Goal: Use online tool/utility: Utilize a website feature to perform a specific function

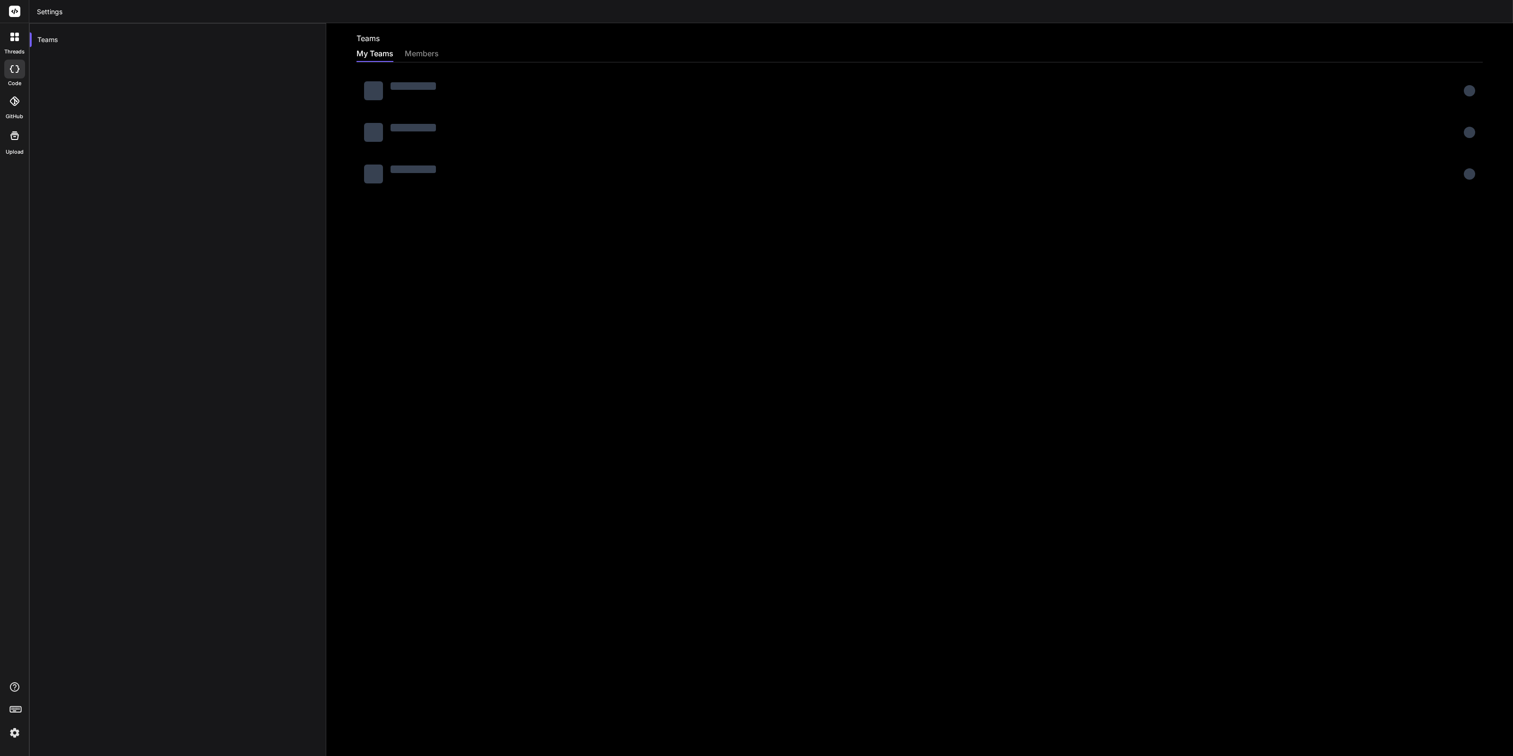
click at [16, 731] on img at bounding box center [15, 733] width 16 height 16
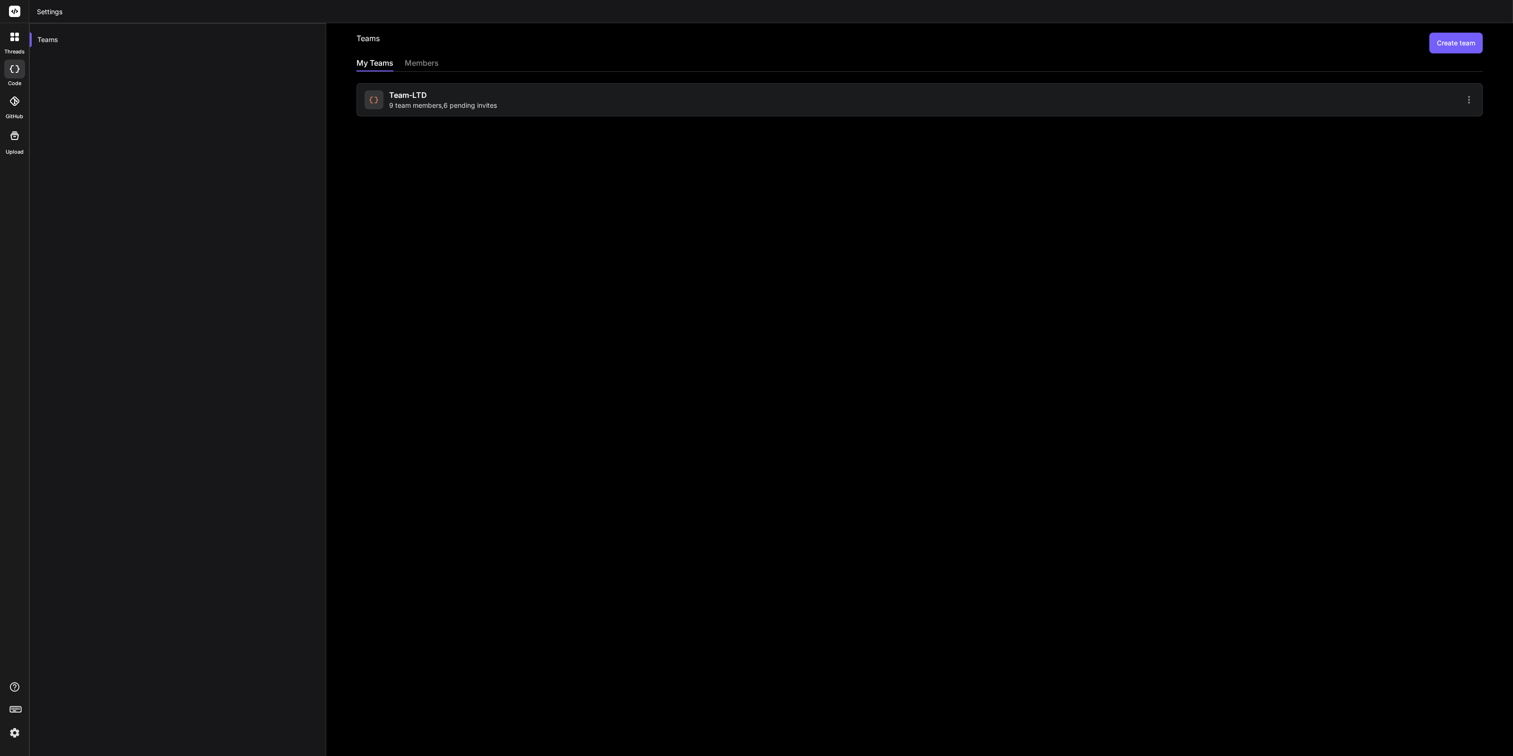
click at [13, 727] on img at bounding box center [15, 733] width 16 height 16
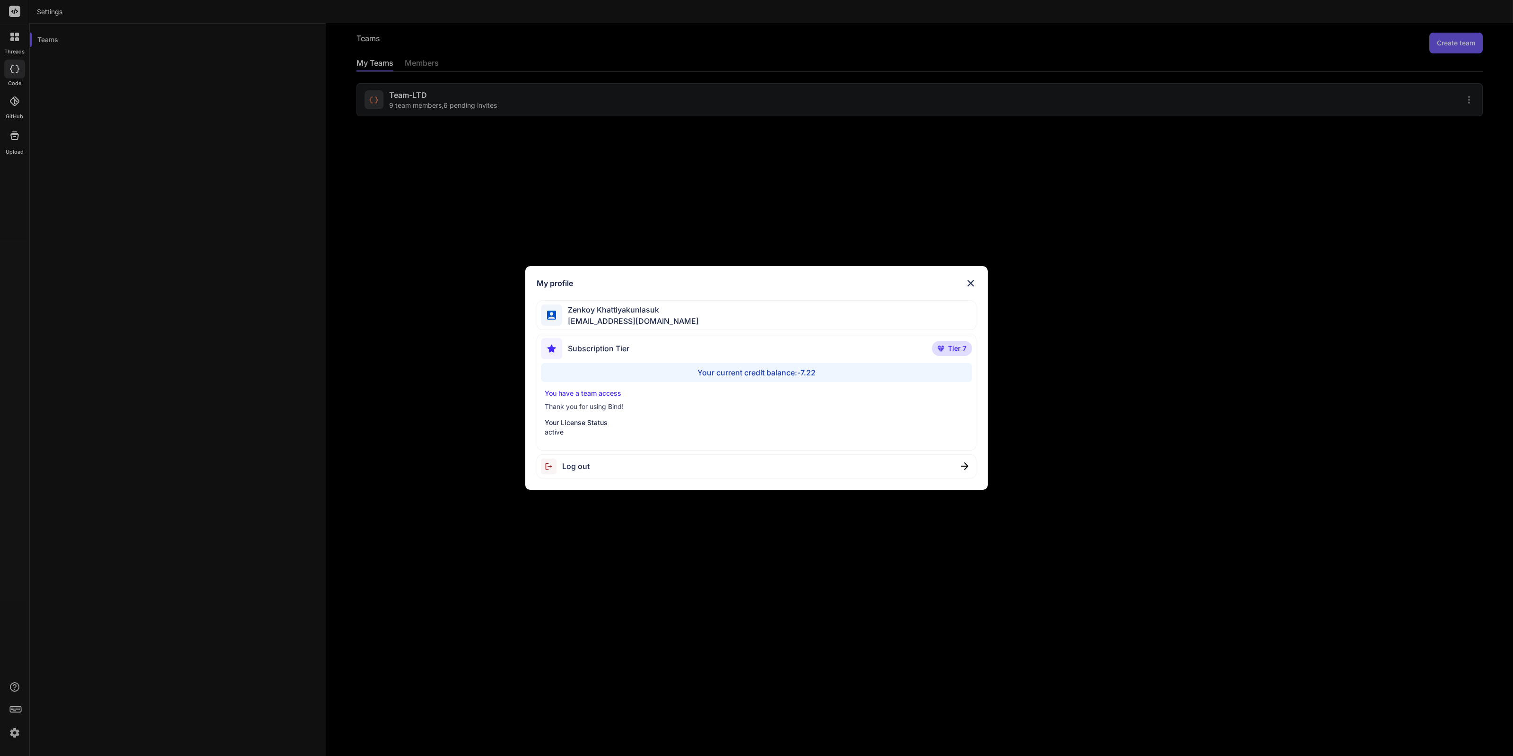
click at [367, 274] on div "My profile [PERSON_NAME] [EMAIL_ADDRESS][DOMAIN_NAME] Subscription Tier Tier 7 …" at bounding box center [756, 378] width 1513 height 756
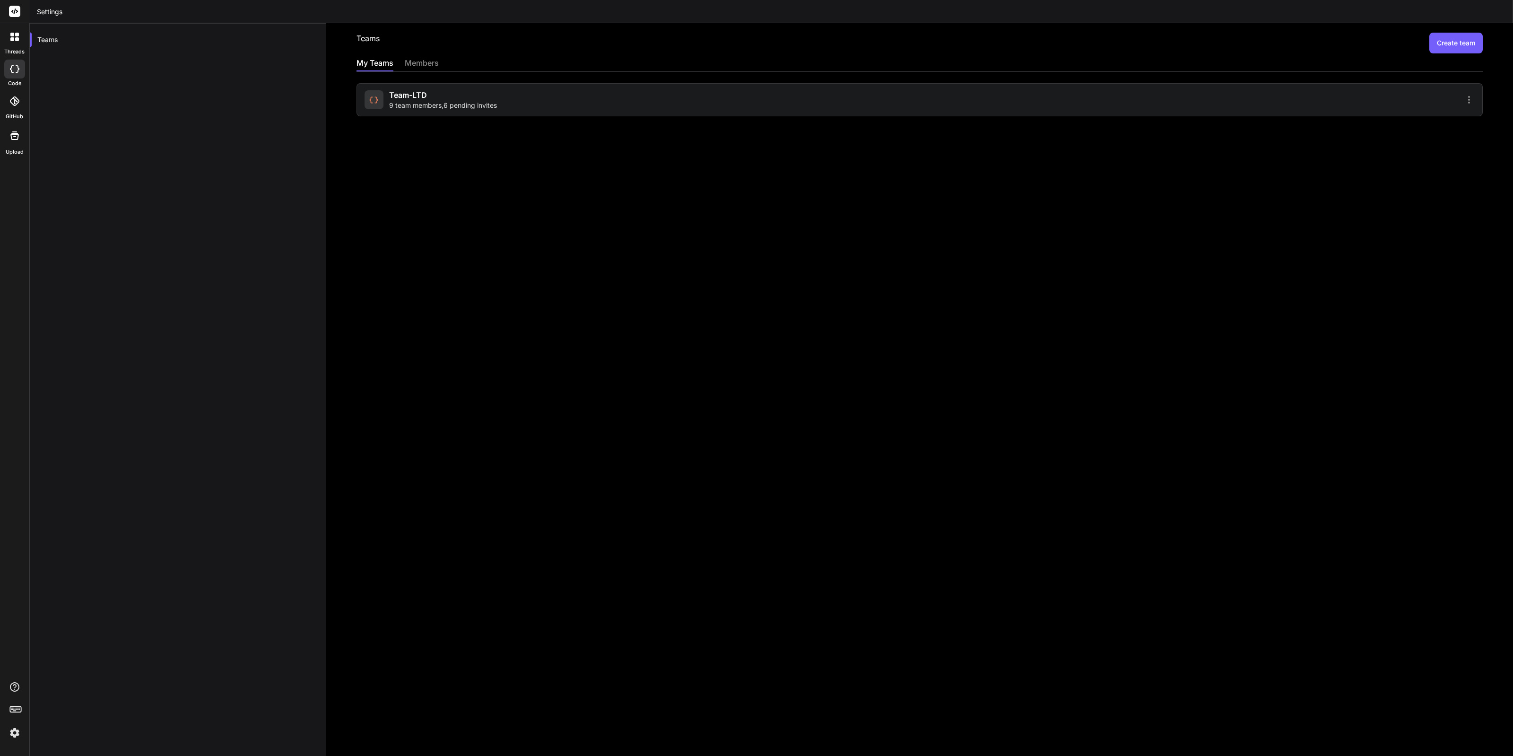
click at [436, 107] on span "9 team members , 6 pending invites" at bounding box center [443, 105] width 108 height 9
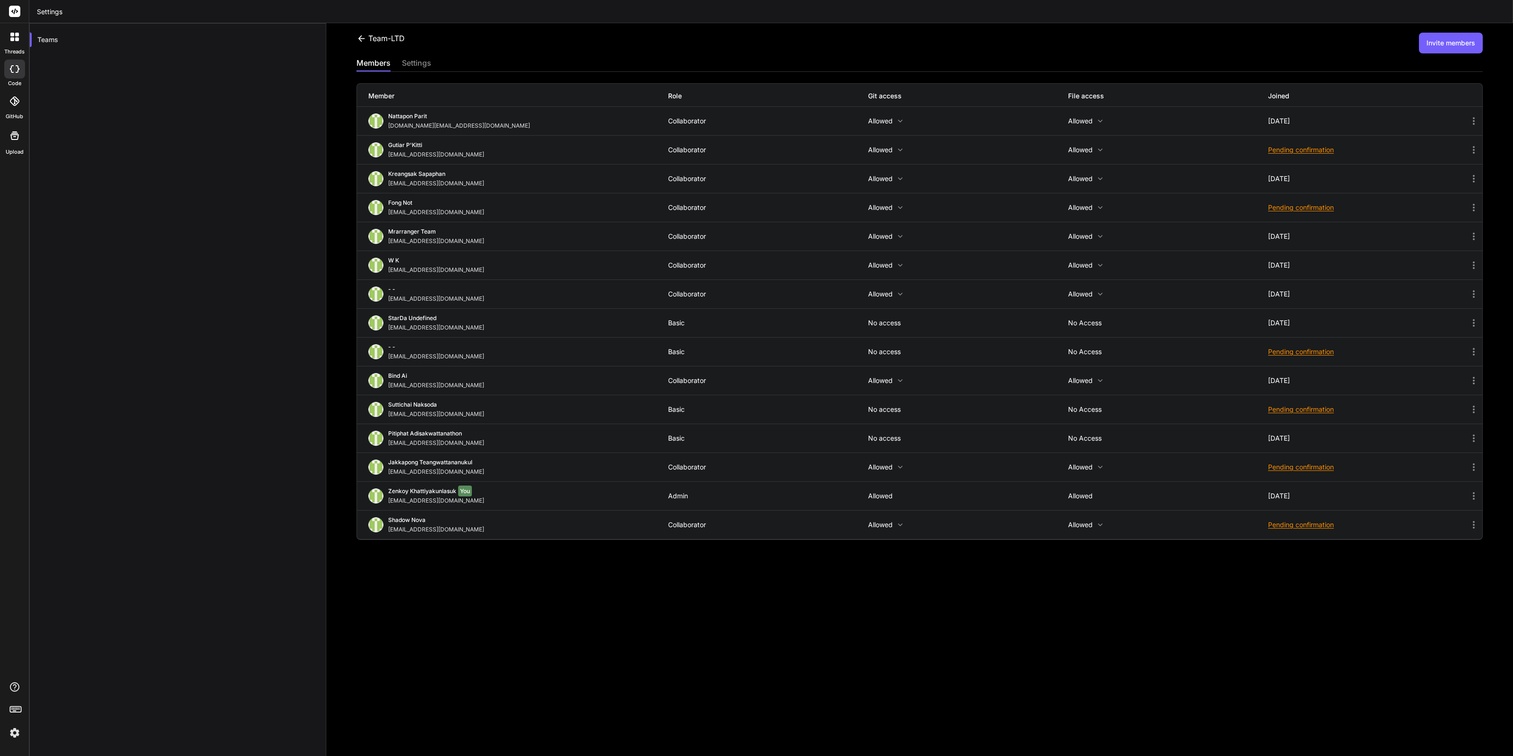
click at [1326, 206] on div "Pending confirmation" at bounding box center [1368, 207] width 200 height 9
click at [1307, 203] on div at bounding box center [756, 378] width 1513 height 756
click at [18, 741] on img at bounding box center [15, 733] width 16 height 16
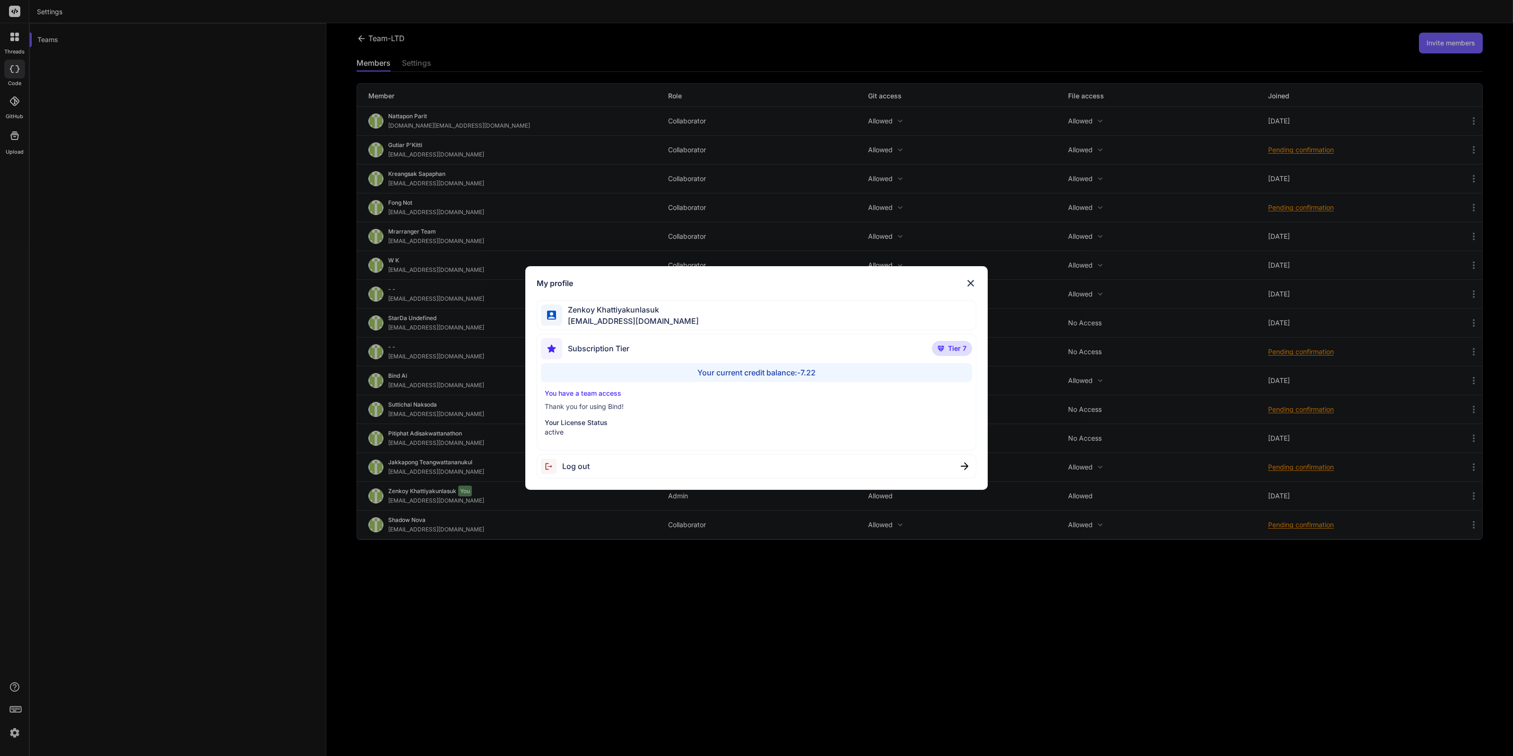
drag, startPoint x: 113, startPoint y: 701, endPoint x: 154, endPoint y: 613, distance: 96.9
click at [114, 701] on div "My profile [PERSON_NAME] [EMAIL_ADDRESS][DOMAIN_NAME] Subscription Tier Tier 7 …" at bounding box center [756, 378] width 1513 height 756
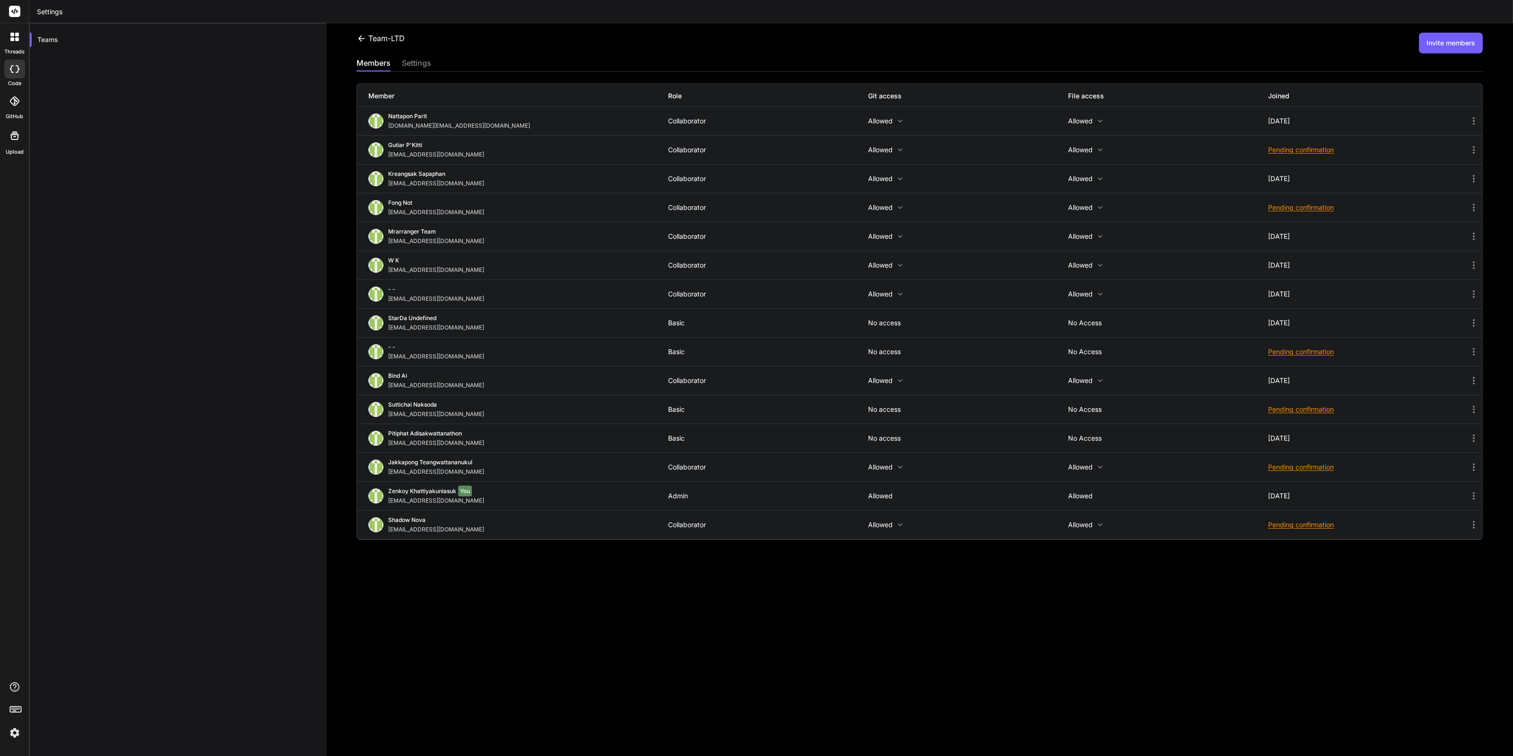
click at [21, 70] on div at bounding box center [14, 69] width 21 height 19
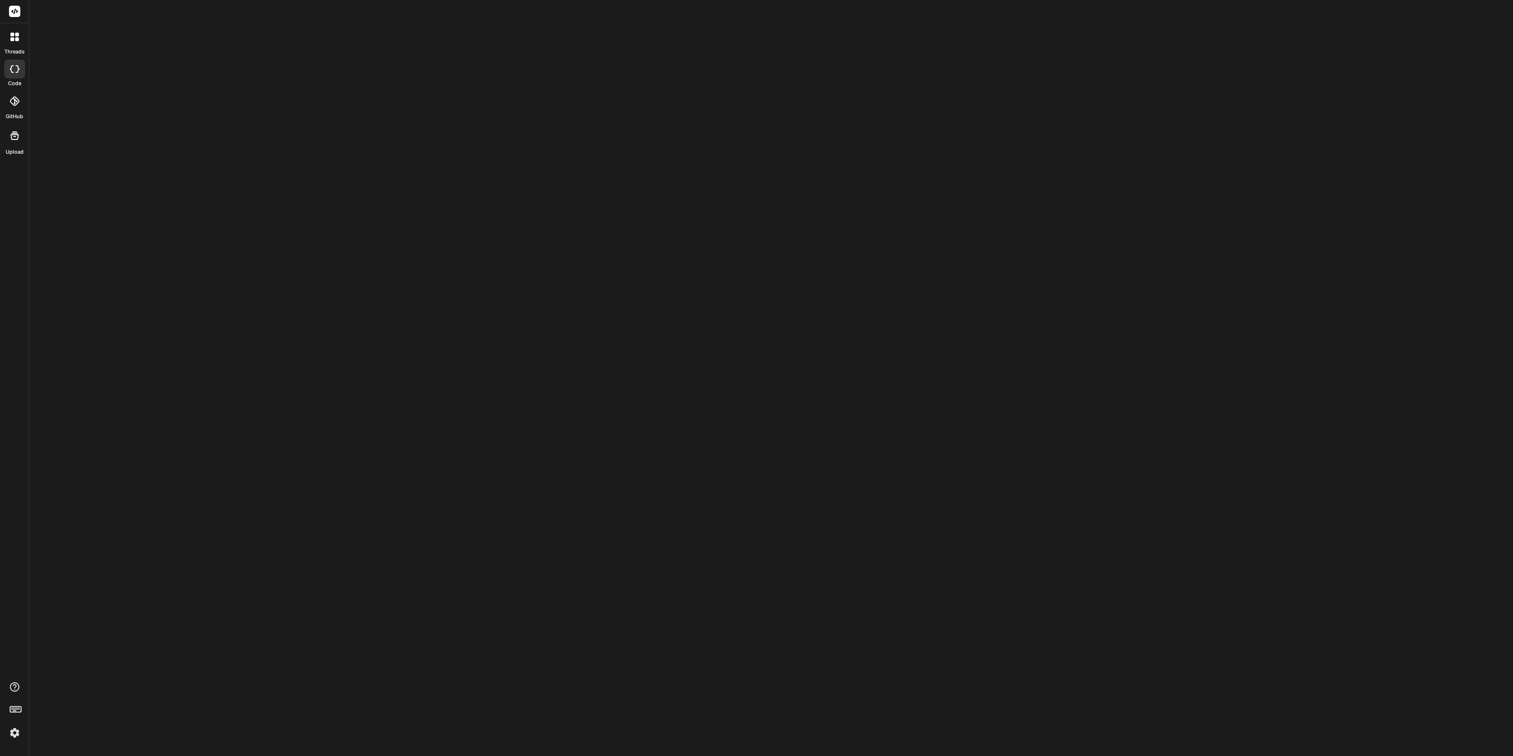
click at [10, 69] on icon at bounding box center [12, 69] width 4 height 8
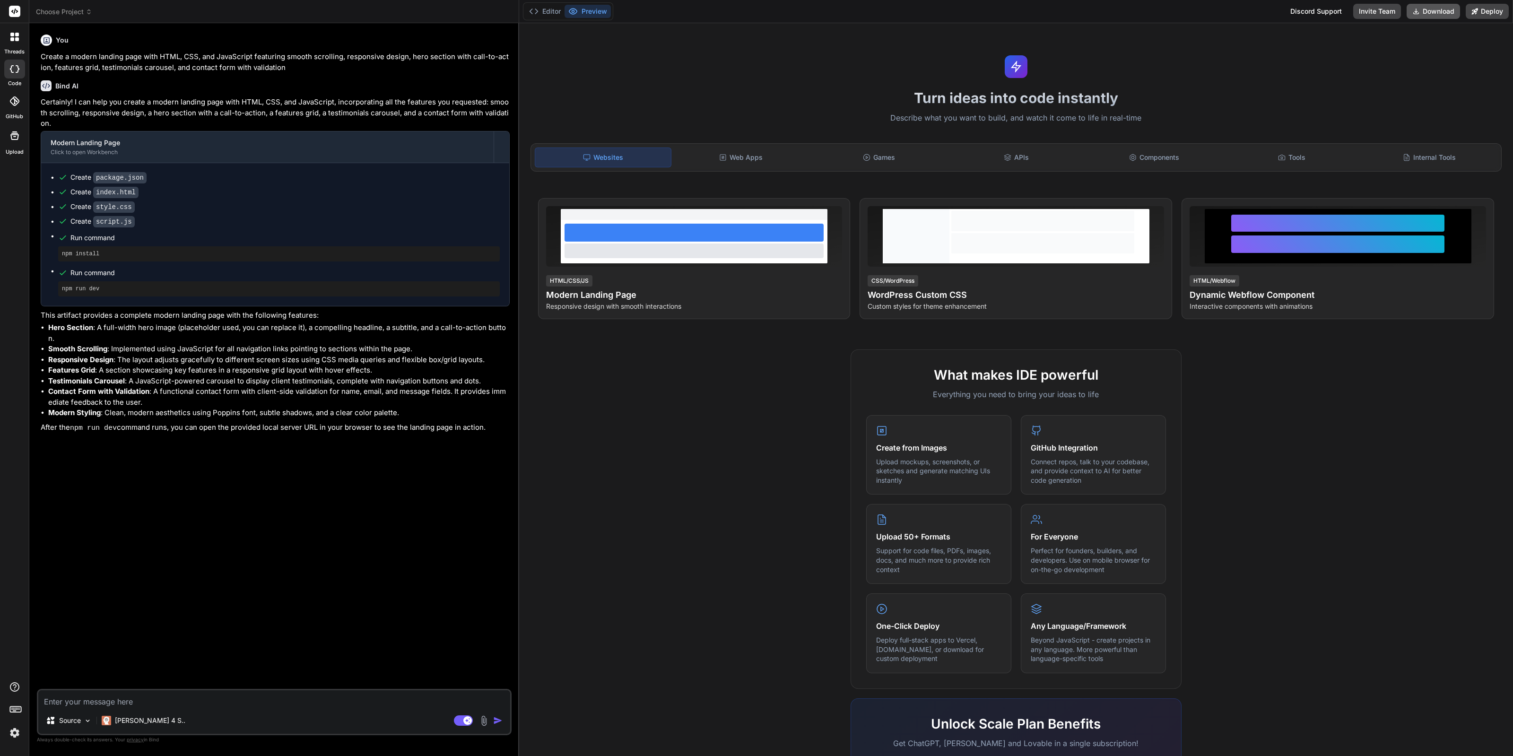
click at [1450, 12] on button "Download" at bounding box center [1433, 11] width 53 height 15
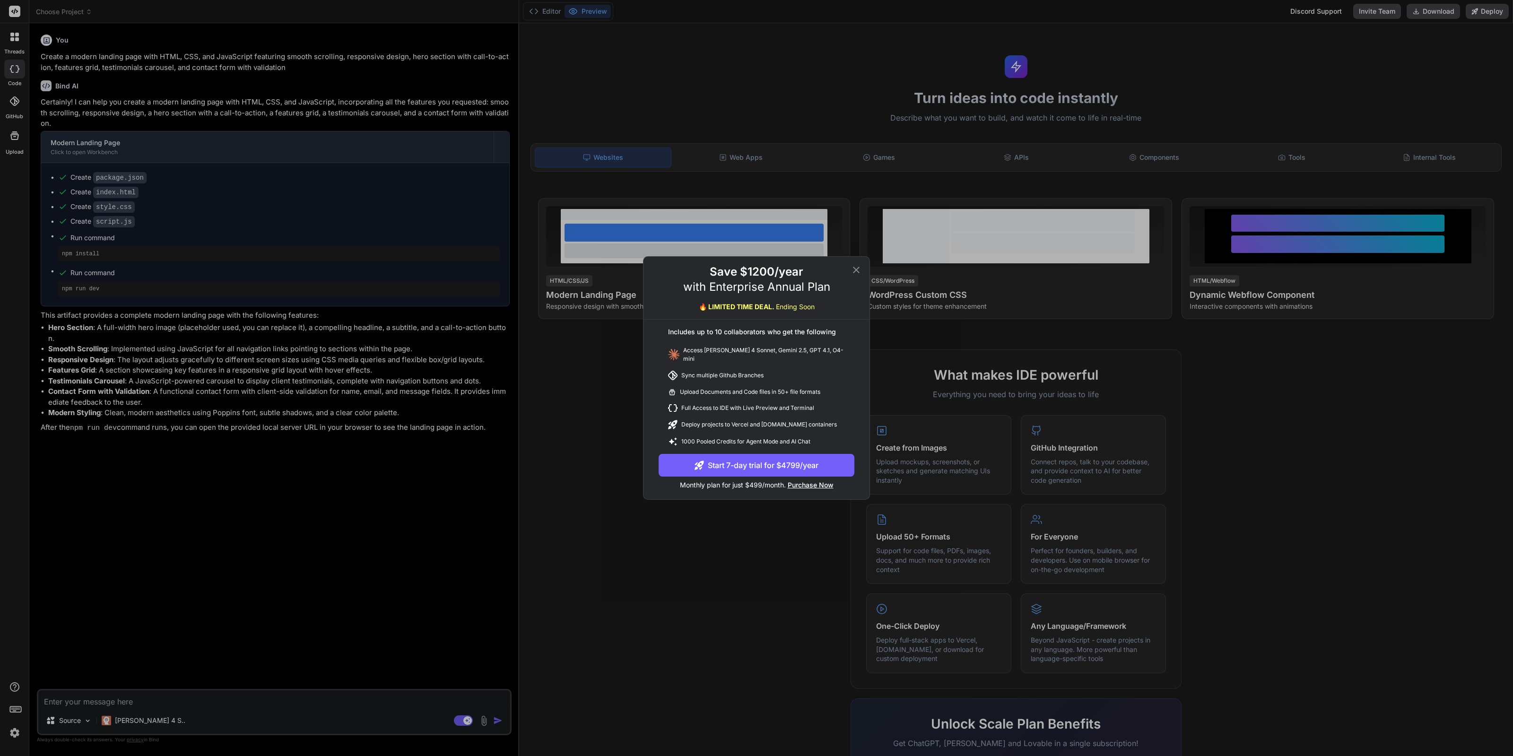
click at [715, 204] on div "Save $1200/year with Enterprise Annual Plan 🔥 LIMITED TIME DEAL. Ending Soon In…" at bounding box center [756, 378] width 1513 height 756
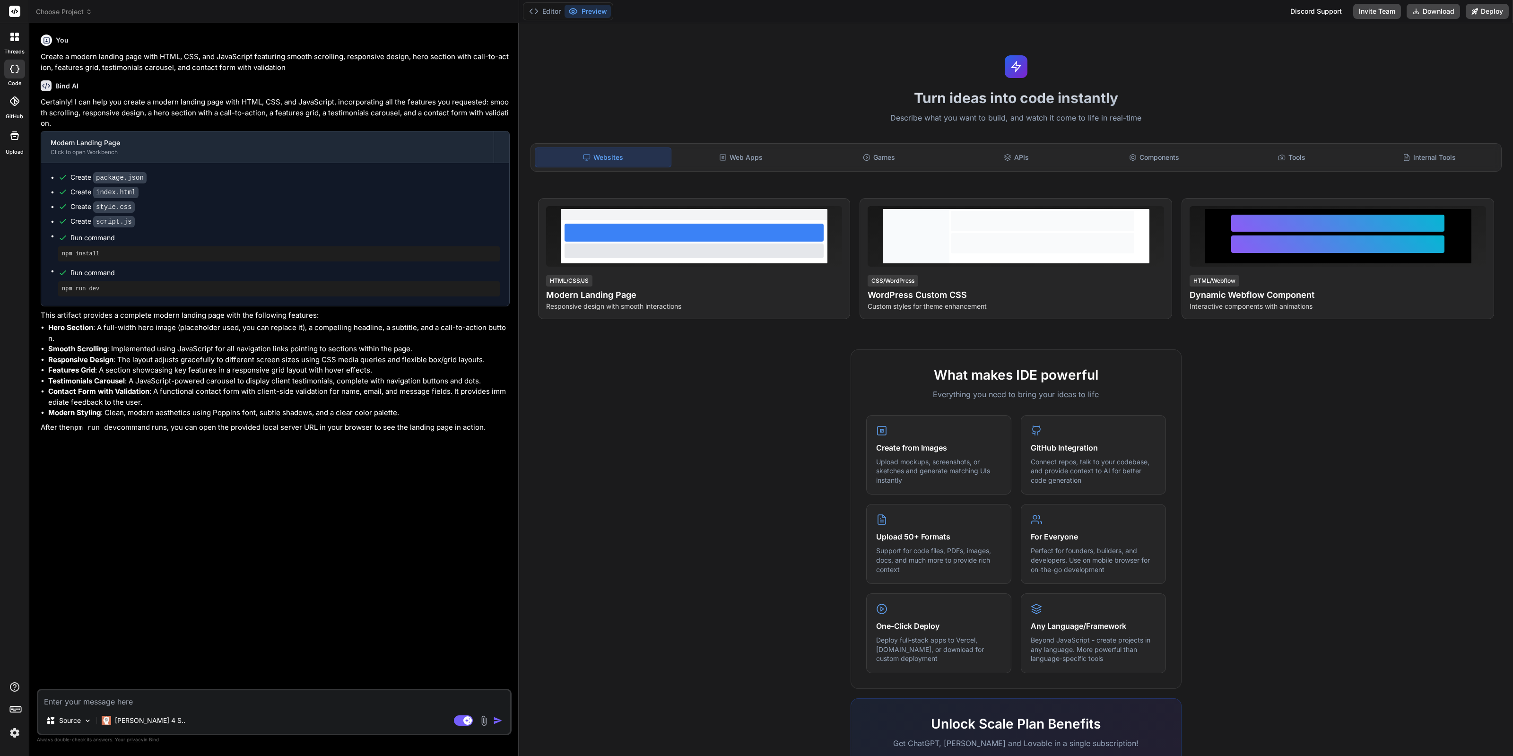
click at [433, 270] on span "Run command" at bounding box center [284, 272] width 429 height 9
click at [85, 294] on div "npm run dev" at bounding box center [279, 288] width 442 height 15
click at [88, 287] on pre "npm run dev" at bounding box center [279, 289] width 434 height 8
click at [584, 10] on button "Preview" at bounding box center [588, 11] width 46 height 13
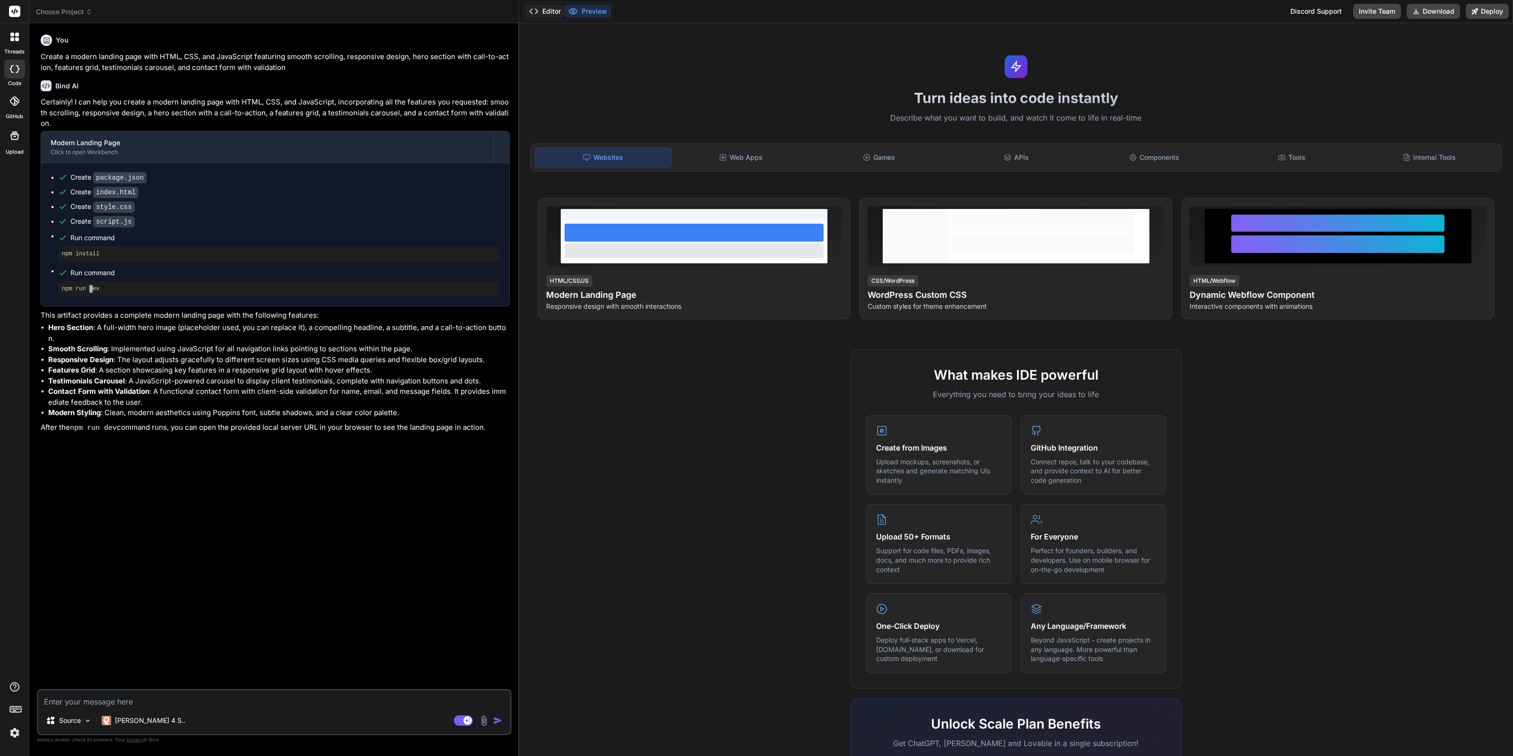
click at [542, 10] on button "Editor" at bounding box center [544, 11] width 39 height 13
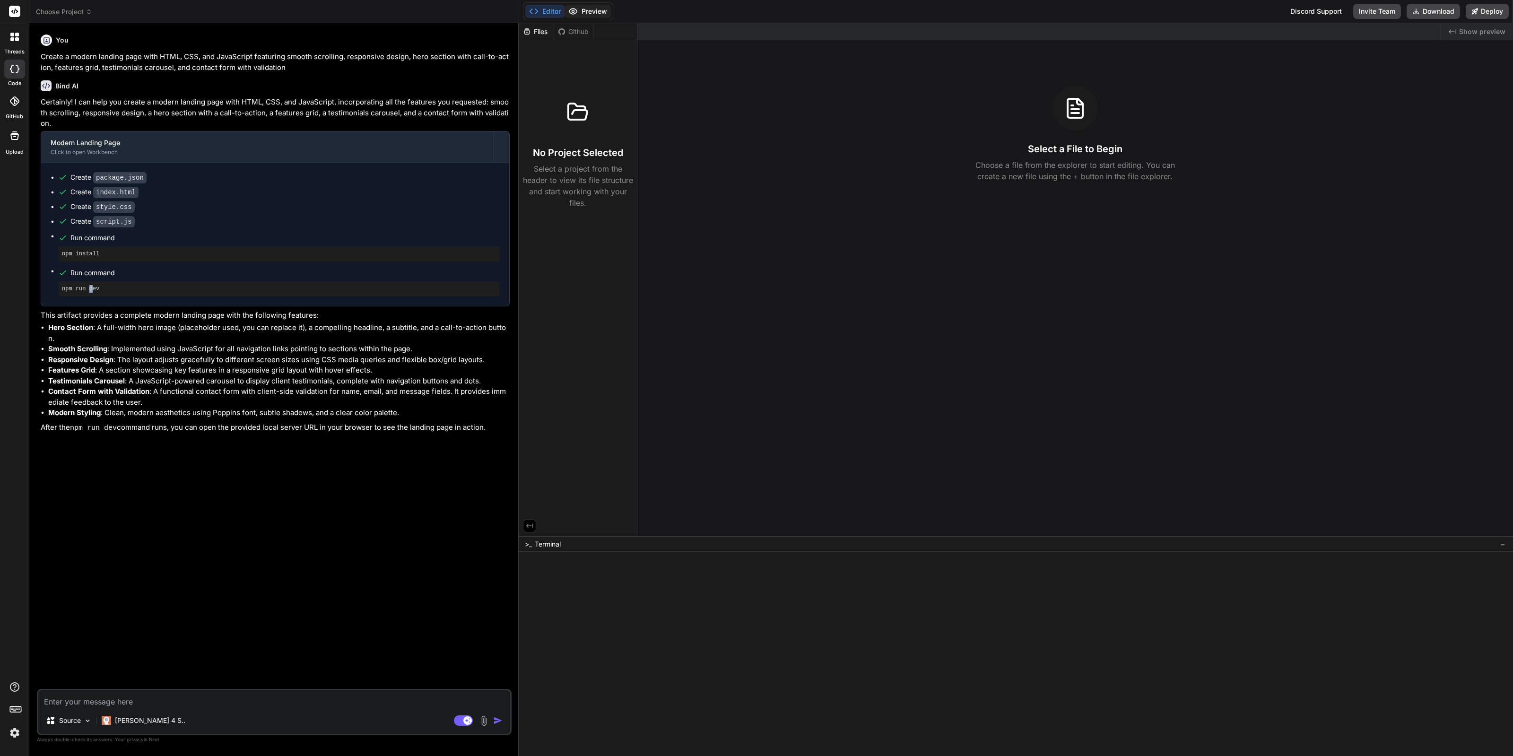
click at [576, 7] on icon at bounding box center [572, 11] width 9 height 9
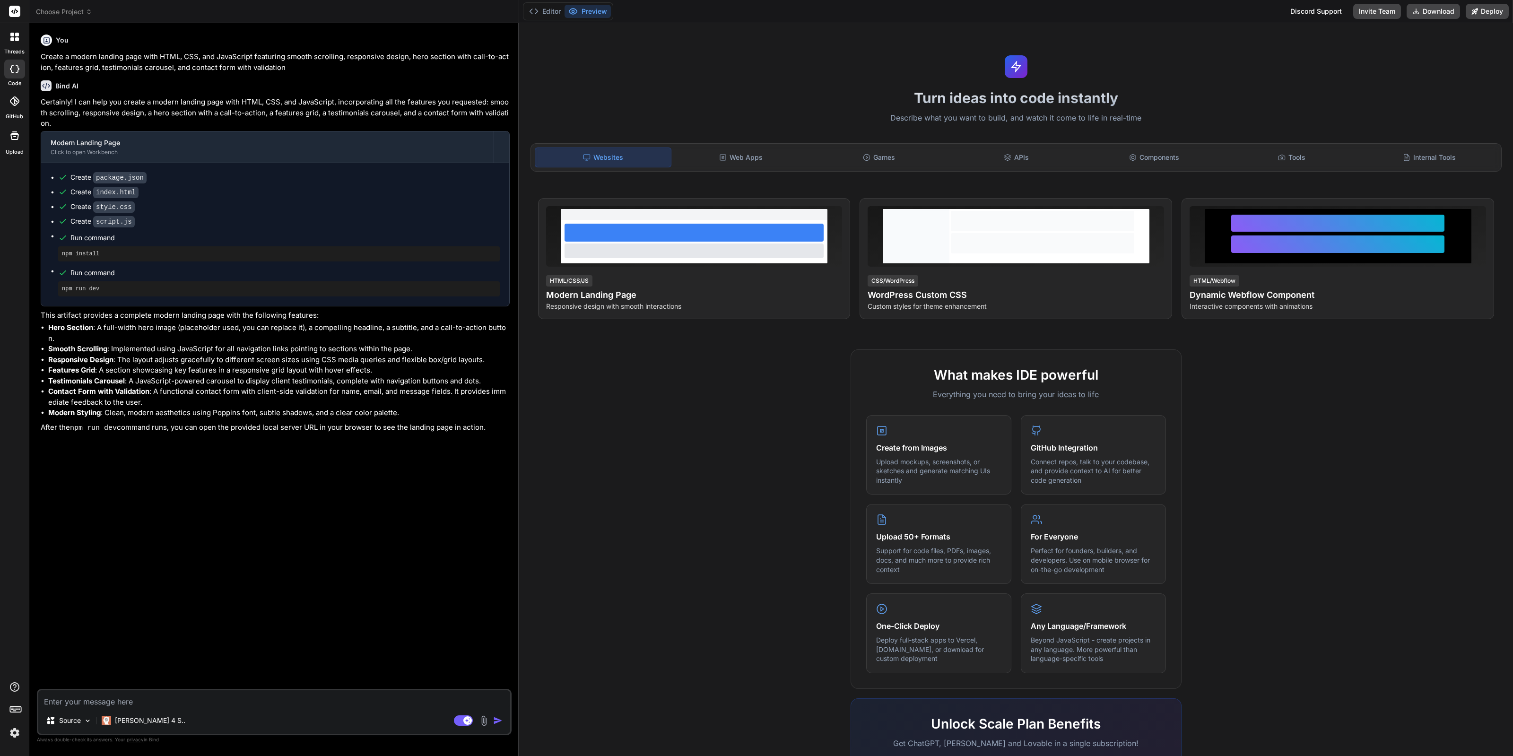
click at [83, 288] on pre "npm run dev" at bounding box center [279, 289] width 434 height 8
copy div "npm run dev"
click at [178, 705] on textarea at bounding box center [274, 698] width 472 height 17
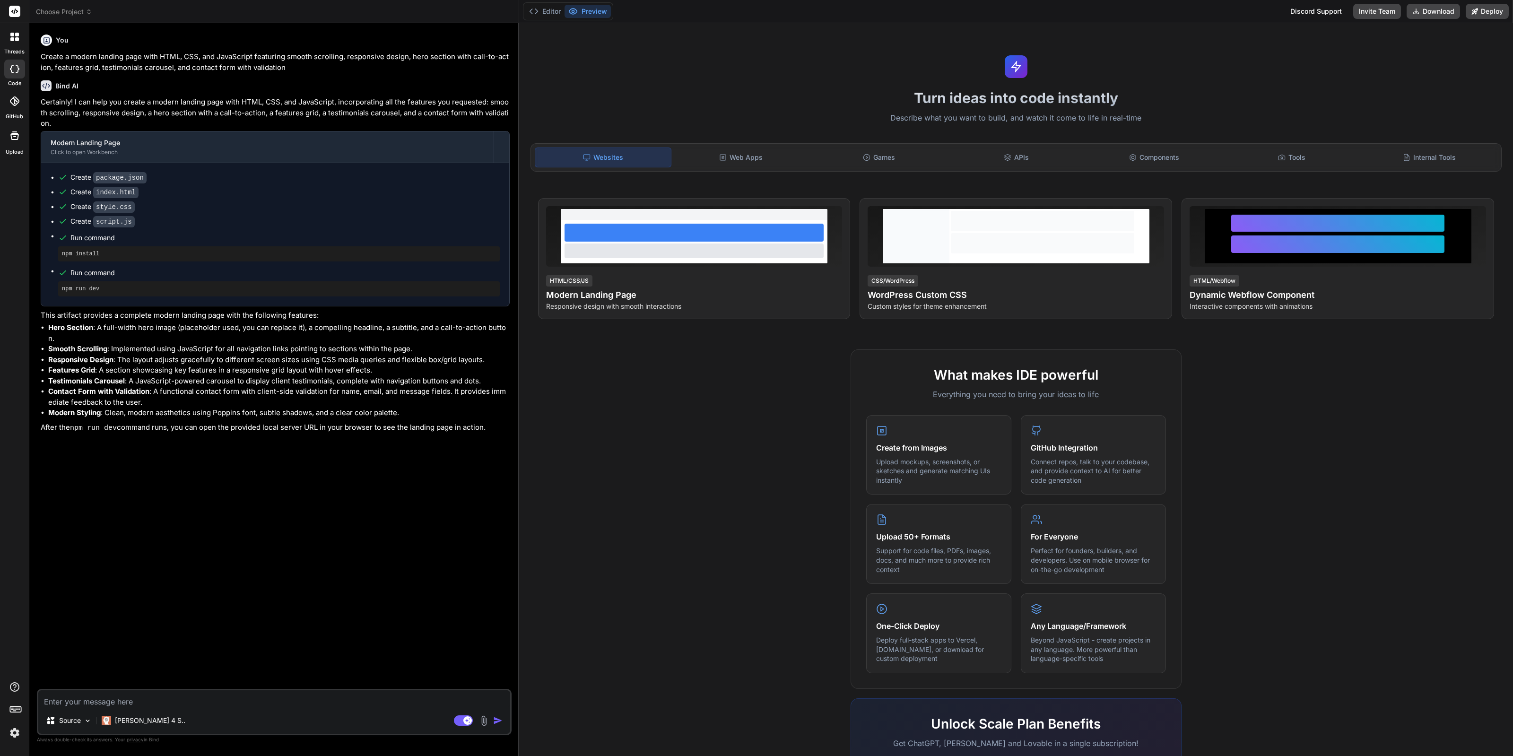
paste textarea "npm run dev"
type textarea "x"
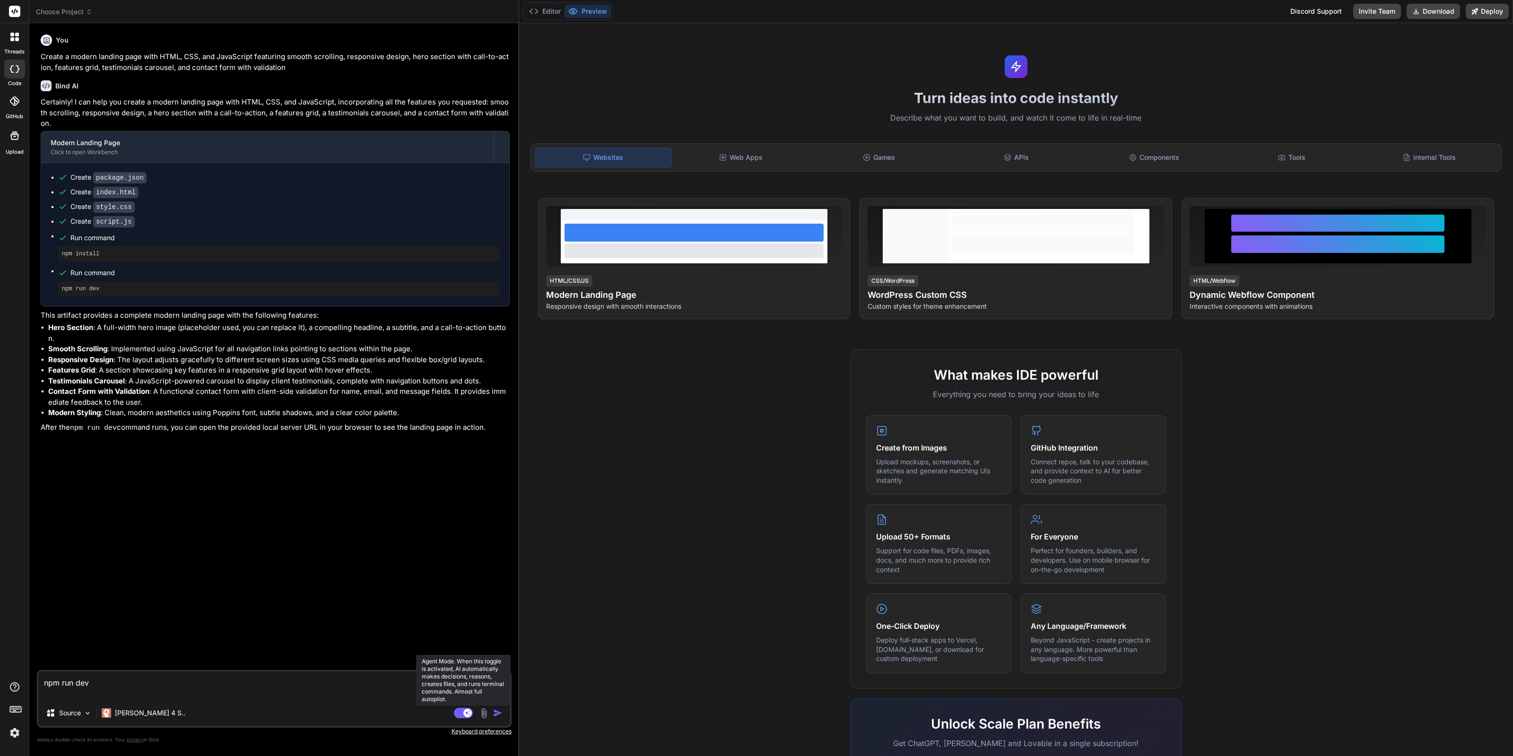
type textarea "npm run dev"
click at [460, 715] on rect at bounding box center [463, 713] width 19 height 10
click at [502, 710] on button "button" at bounding box center [499, 712] width 13 height 9
type textarea "x"
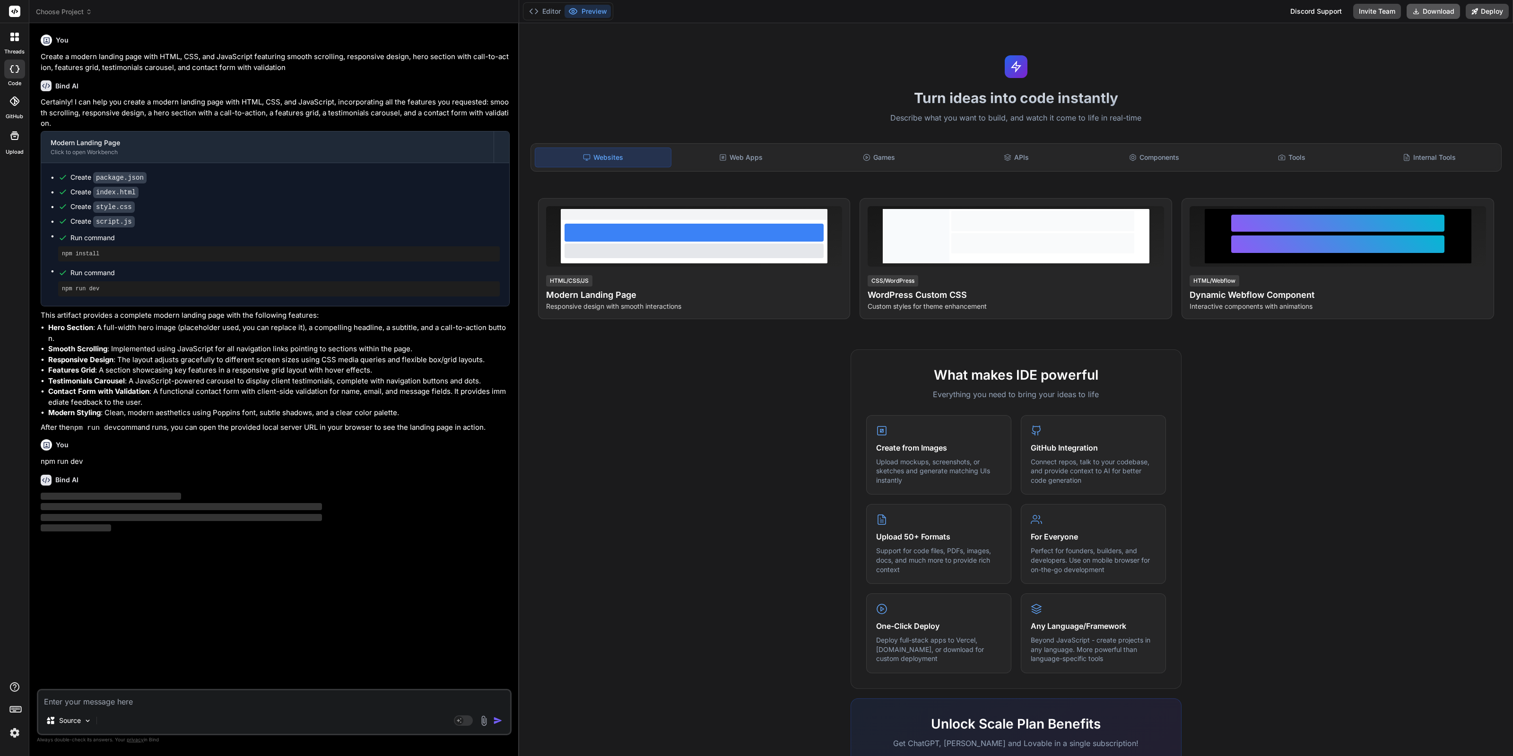
click at [1443, 9] on button "Download" at bounding box center [1433, 11] width 53 height 15
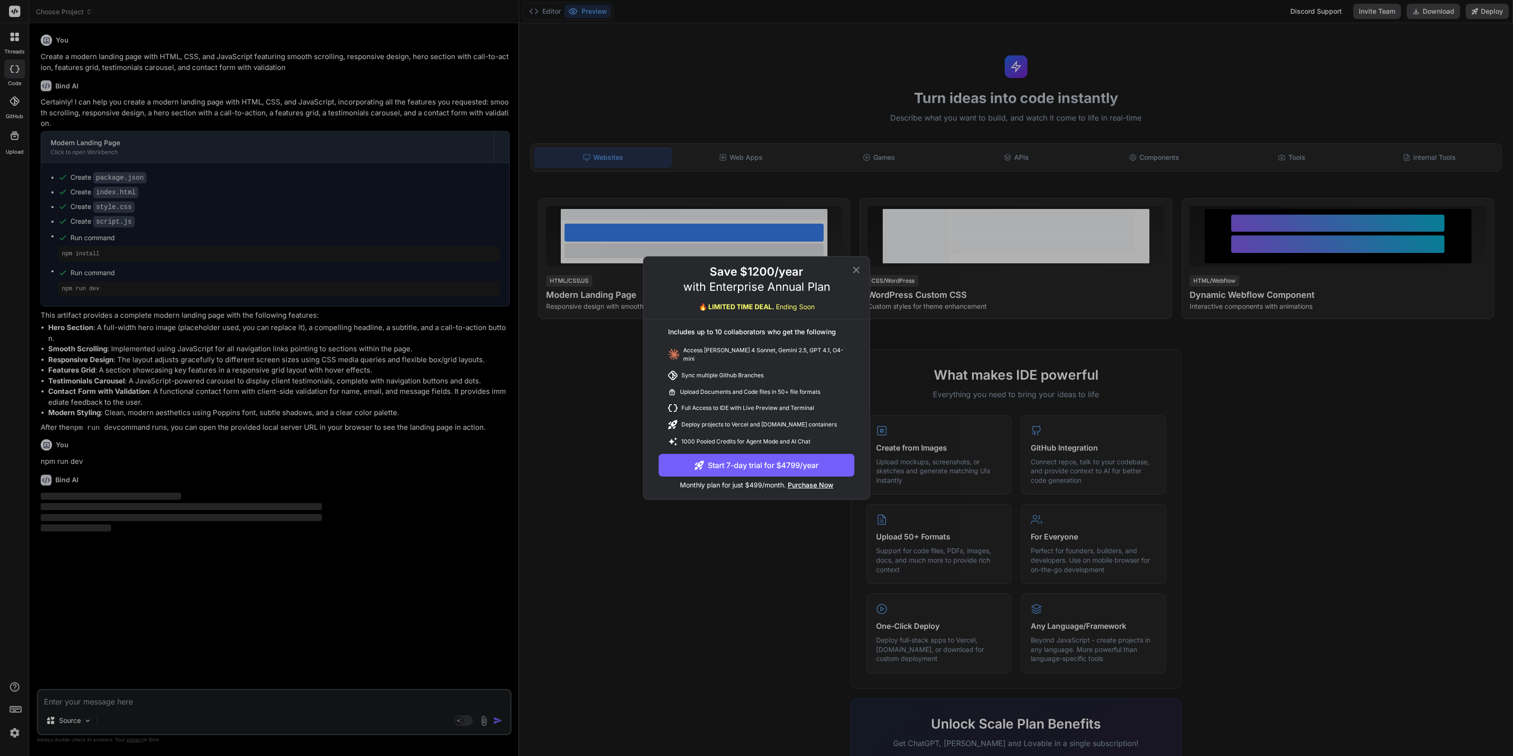
click at [1246, 142] on div "Save $1200/year with Enterprise Annual Plan 🔥 LIMITED TIME DEAL. Ending Soon In…" at bounding box center [756, 378] width 1513 height 756
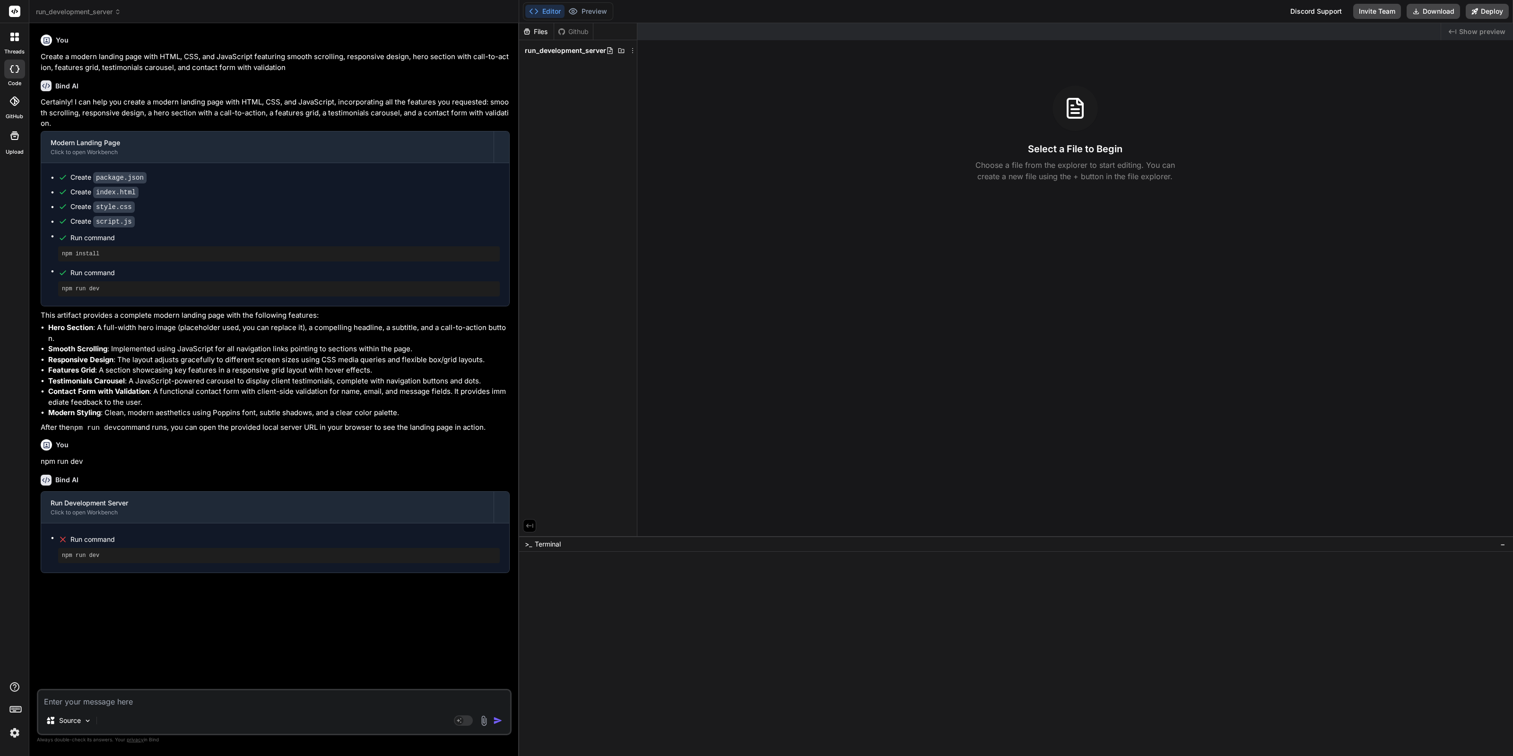
click at [164, 696] on textarea at bounding box center [274, 698] width 472 height 17
click at [580, 46] on span "run_development_server" at bounding box center [565, 50] width 81 height 9
click at [596, 2] on div "Editor Preview Disabled until preview for your project is generated" at bounding box center [568, 11] width 90 height 18
click at [66, 17] on header "run_development_server Created with Pixso." at bounding box center [274, 11] width 490 height 23
click at [77, 11] on span "run_development_server" at bounding box center [78, 11] width 85 height 9
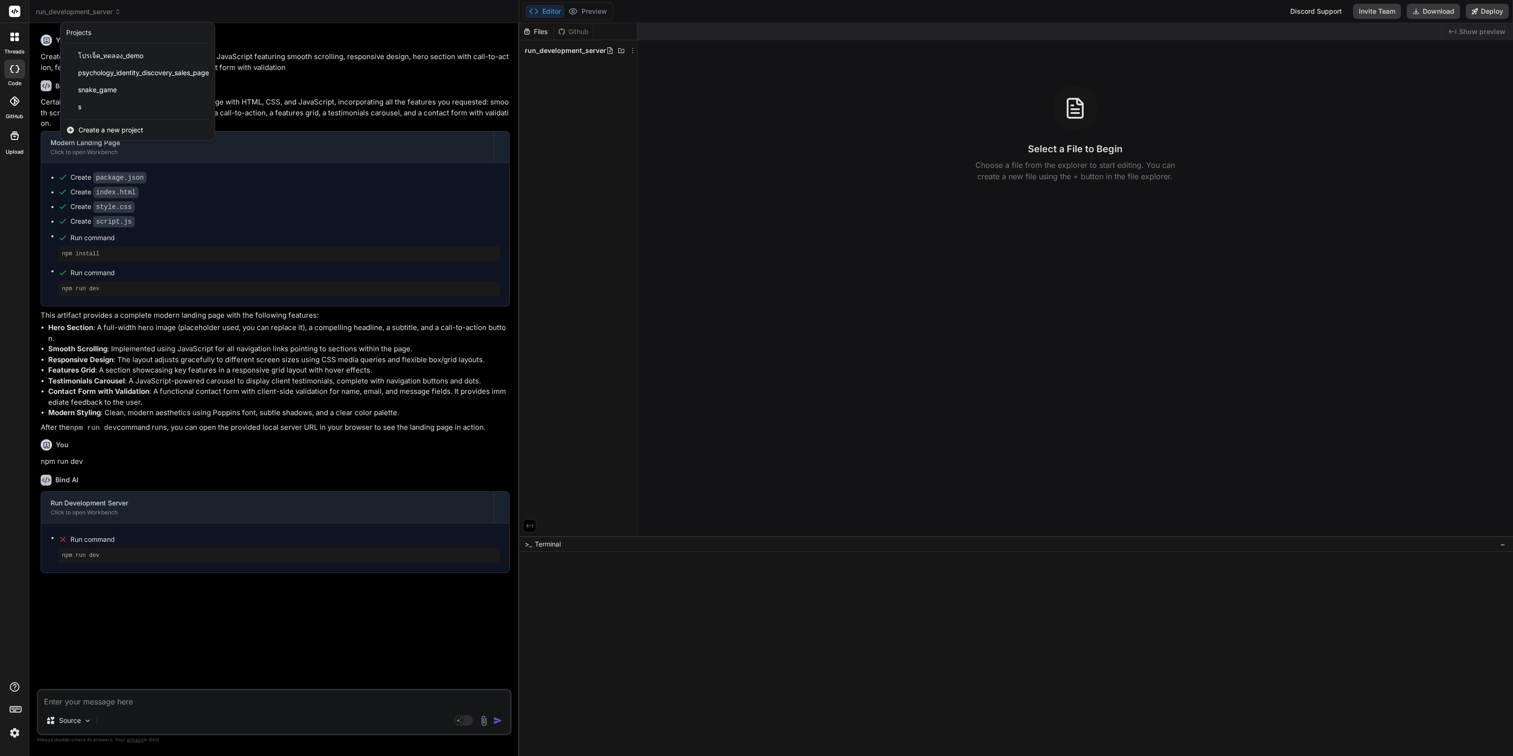
click at [253, 689] on div at bounding box center [756, 378] width 1513 height 756
click at [243, 697] on textarea at bounding box center [274, 698] width 472 height 17
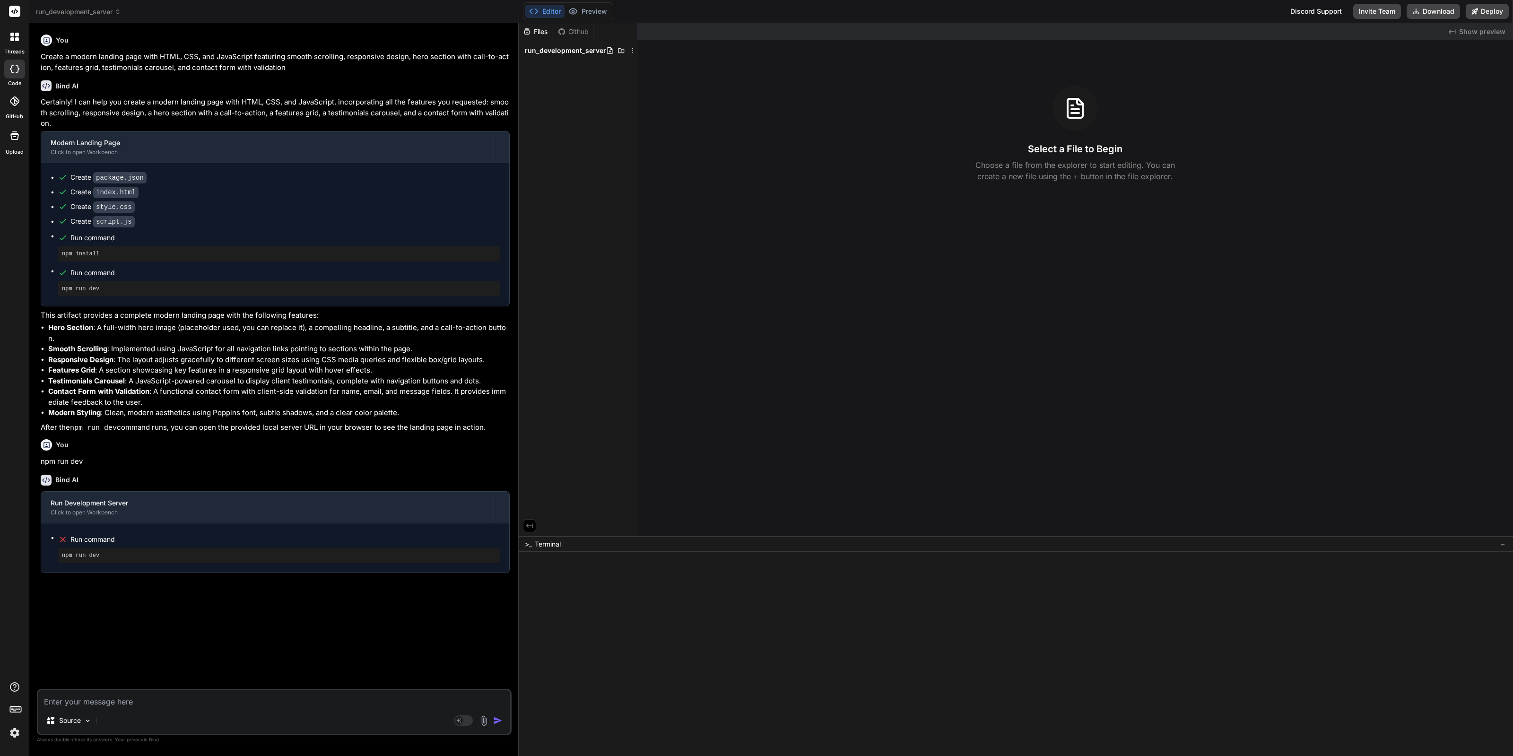
click at [239, 703] on textarea at bounding box center [274, 698] width 472 height 17
type textarea "x"
type textarea "e"
type textarea "x"
type textarea "ei"
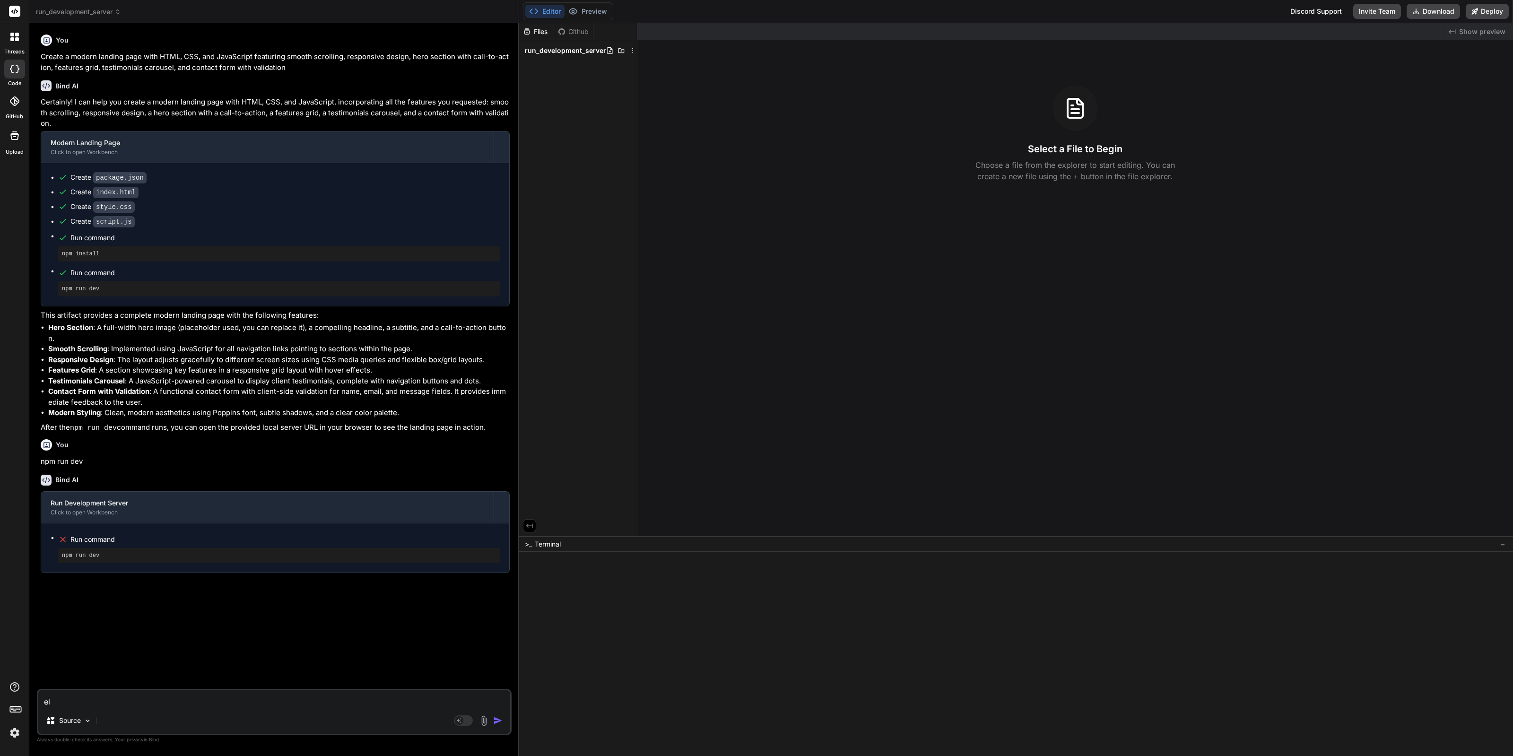
type textarea "x"
type textarea "eiu"
type textarea "x"
type textarea "ei"
type textarea "x"
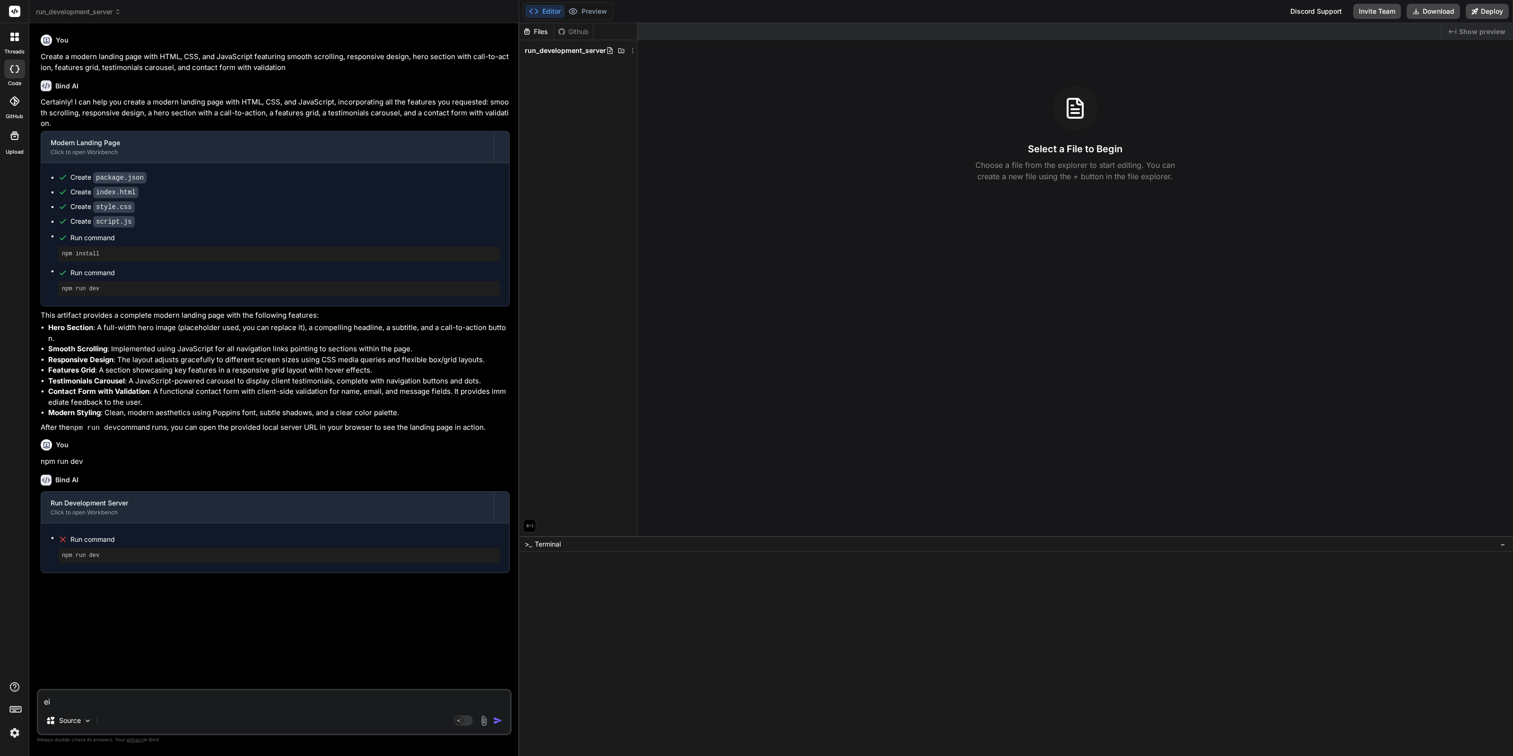
type textarea "e"
type textarea "x"
type textarea "พร"
type textarea "x"
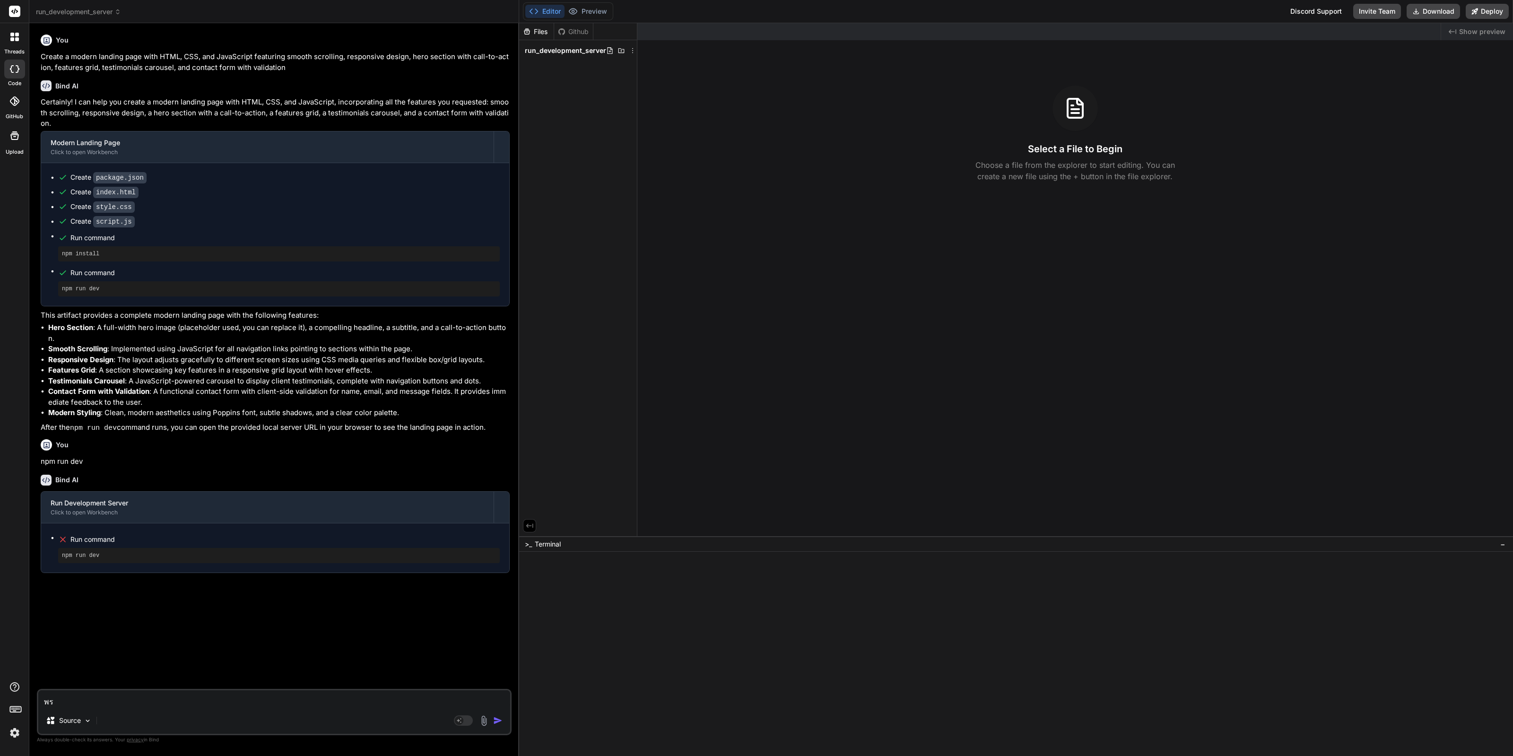
type textarea "พรี"
type textarea "x"
type textarea "พรีว"
type textarea "x"
type textarea "พรีวิว"
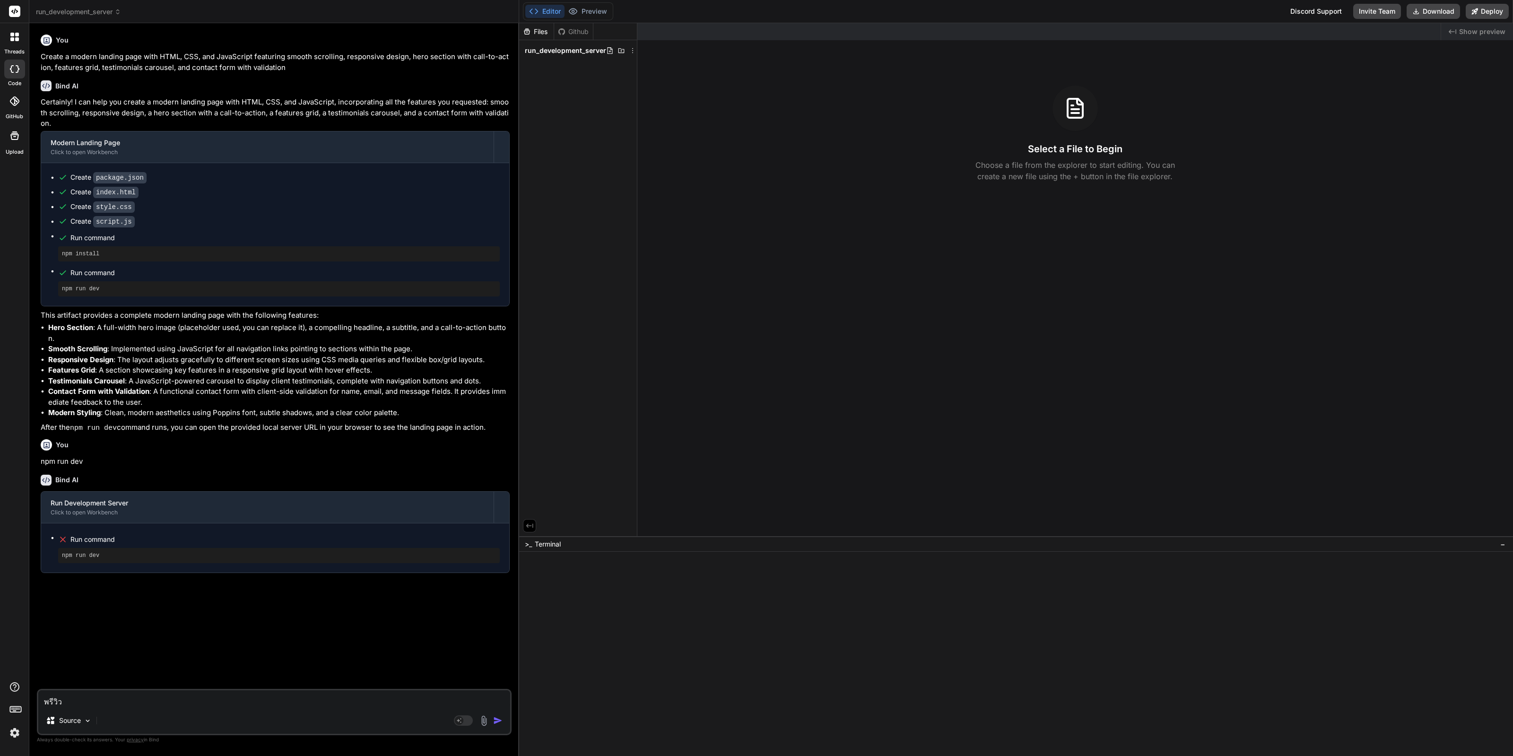
type textarea "x"
type textarea "พรีวิวใ"
type textarea "x"
type textarea "พรีวิวให"
type textarea "x"
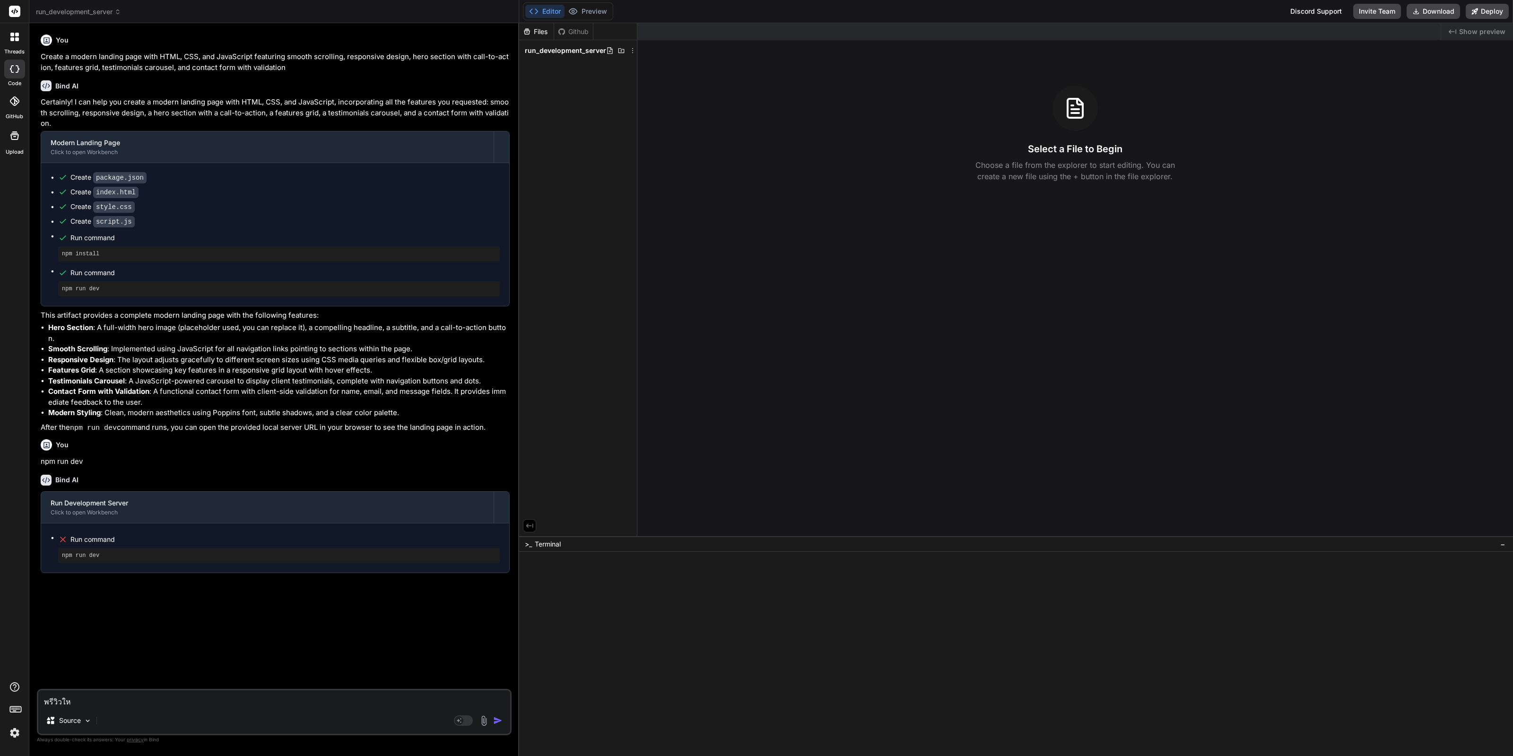
type textarea "พรีวิวให้"
type textarea "x"
type textarea "พรีวิวให้ห"
type textarea "x"
type textarea "พรีวิวให้หน"
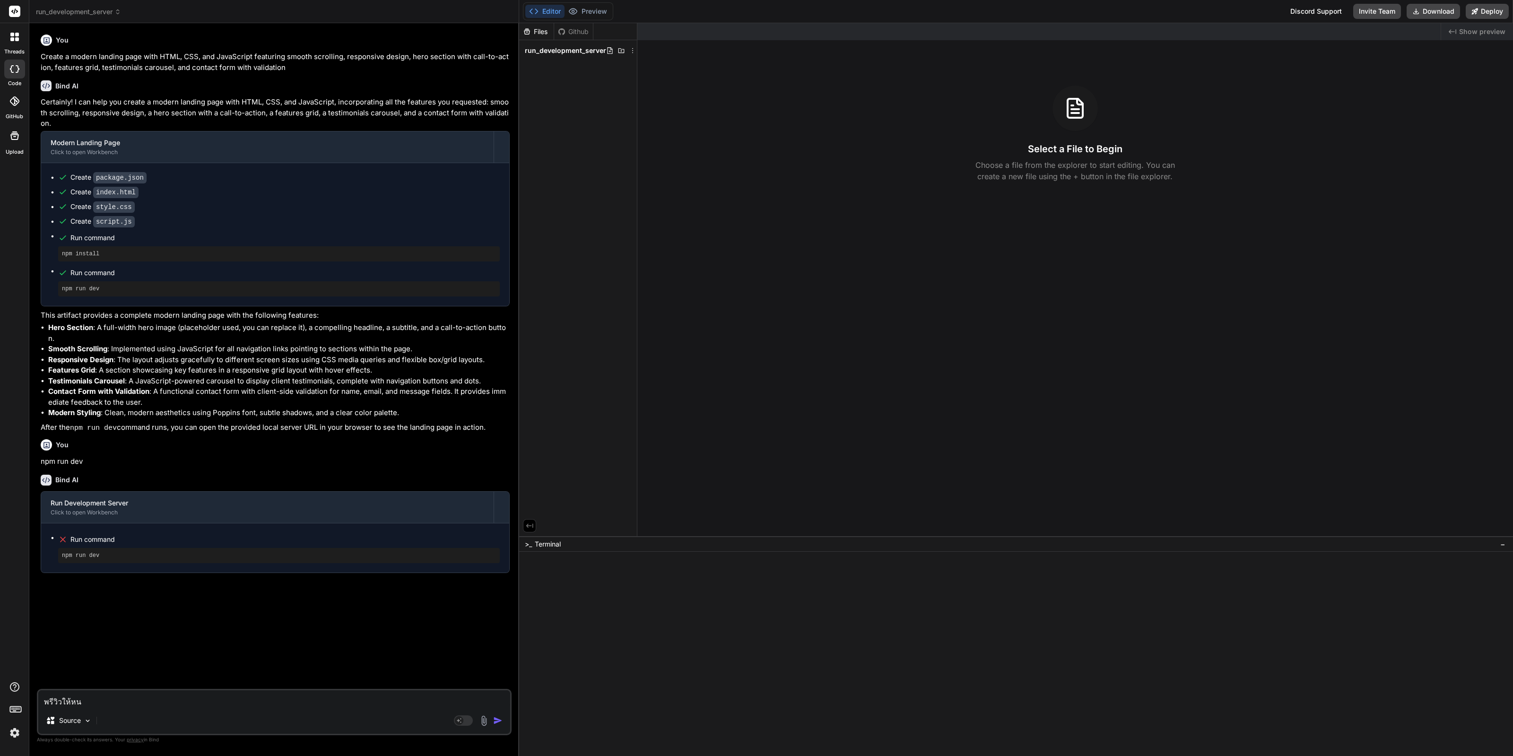
type textarea "x"
type textarea "พรีวิวให้หน่"
type textarea "x"
type textarea "พรีวิวให้หน่อย"
type textarea "x"
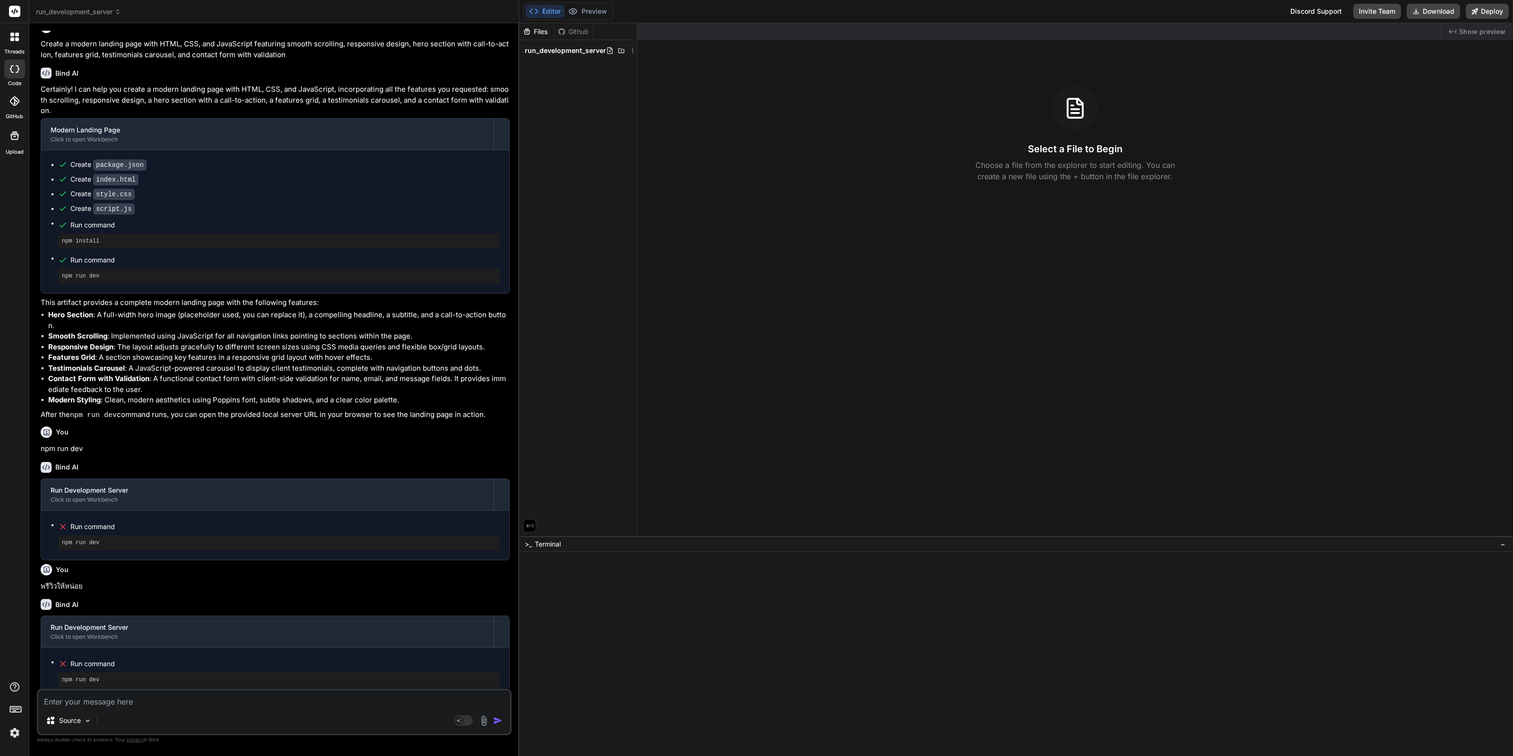
scroll to position [19, 0]
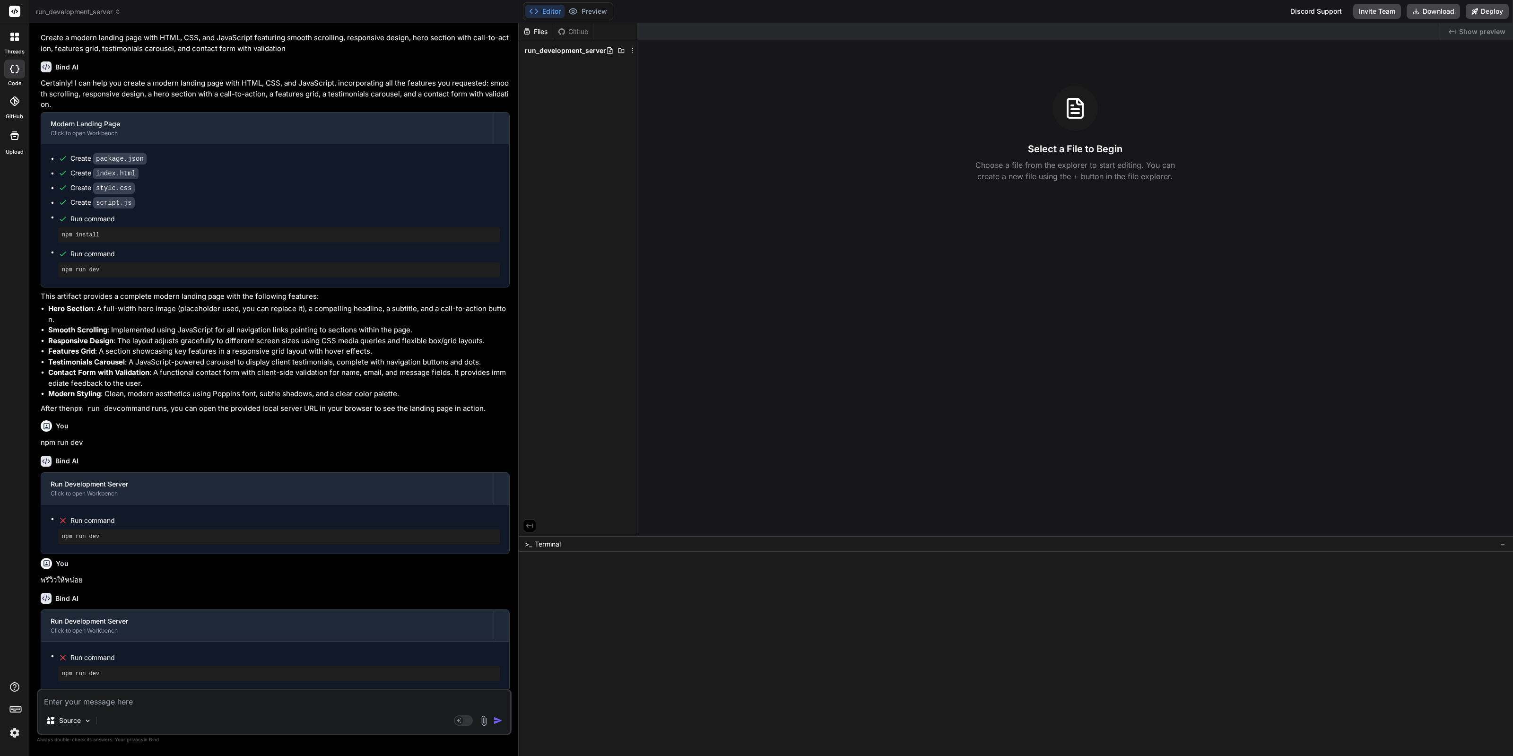
click at [576, 35] on div "Github" at bounding box center [573, 31] width 39 height 9
click at [604, 3] on div "Editor Preview Disabled until preview for your project is generated" at bounding box center [568, 11] width 90 height 18
click at [174, 708] on div "Source Agent Mode. When this toggle is activated, AI automatically makes decisi…" at bounding box center [274, 712] width 475 height 46
click at [185, 703] on textarea at bounding box center [274, 698] width 472 height 17
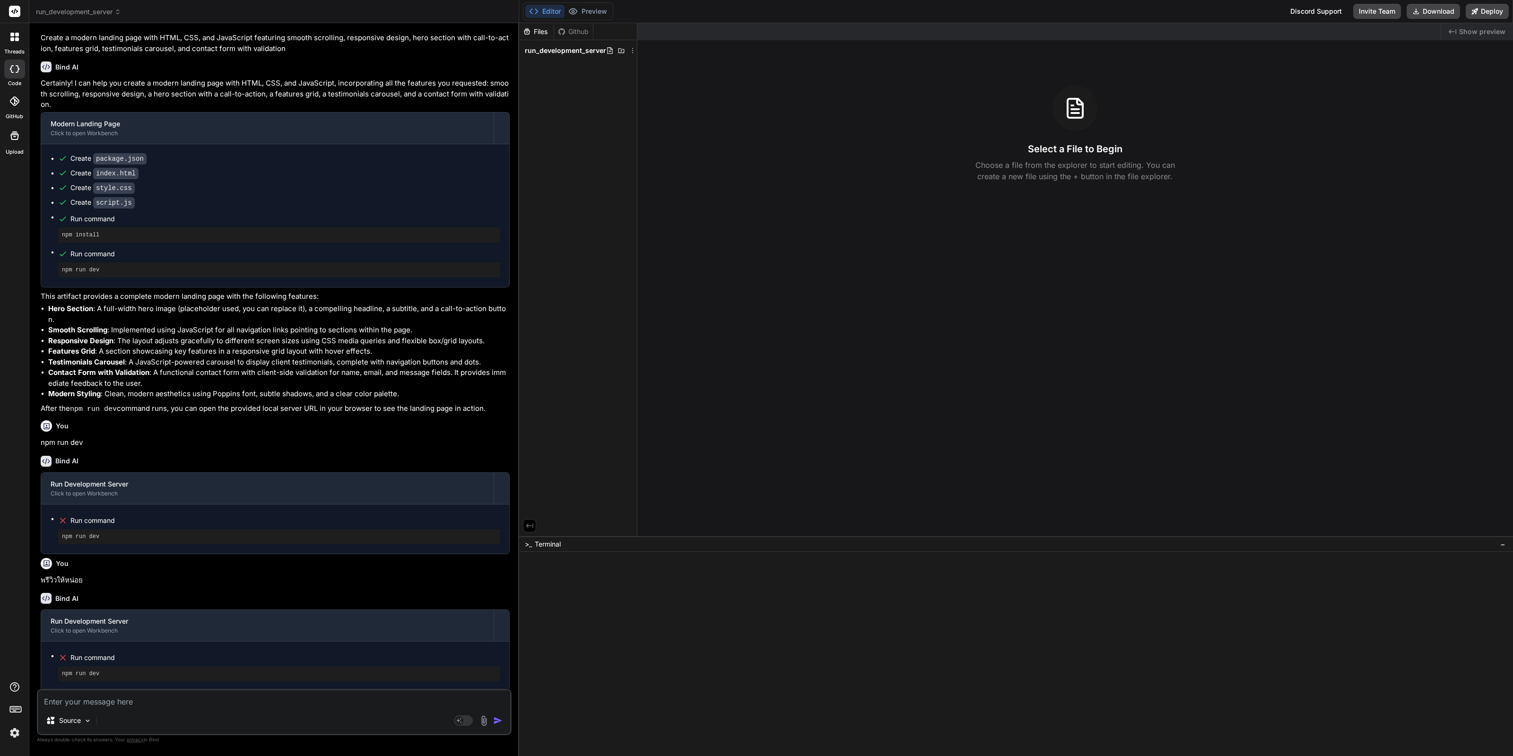
type textarea "x"
type textarea "อ"
type textarea "x"
type textarea "อยก"
type textarea "x"
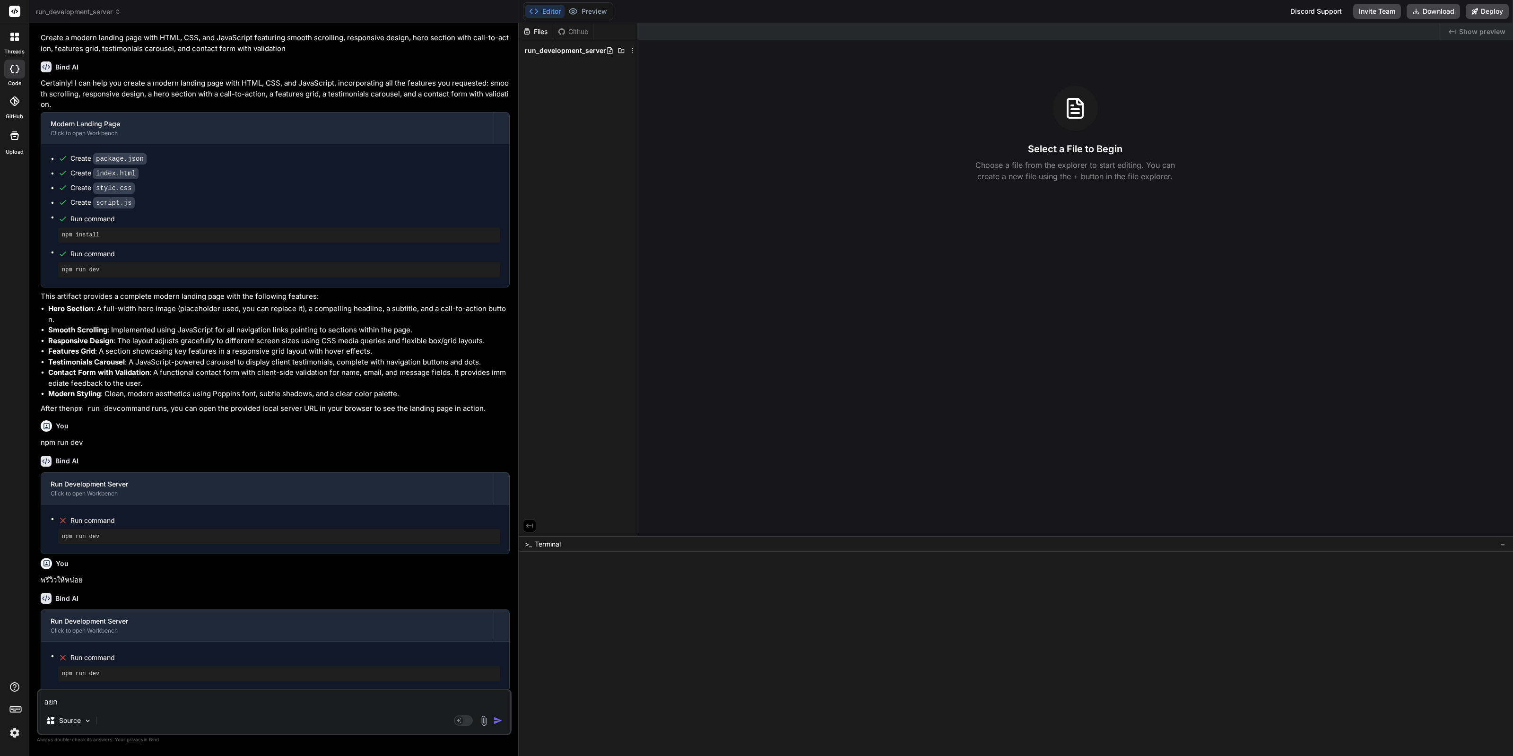
type textarea "อยกา"
type textarea "x"
type textarea "อยก"
type textarea "x"
type textarea "อย"
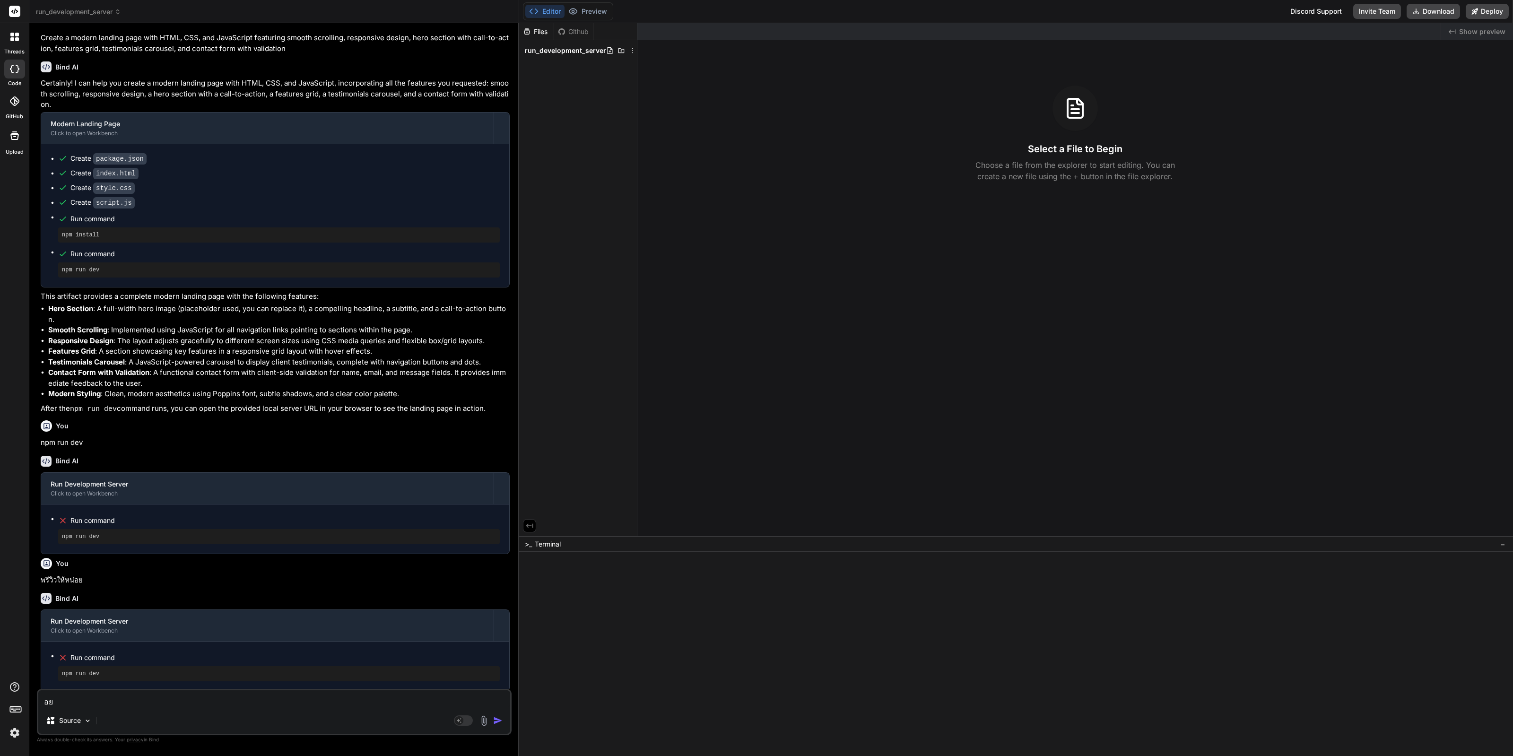
type textarea "x"
type textarea "อยา"
type textarea "x"
type textarea "อยาก"
type textarea "x"
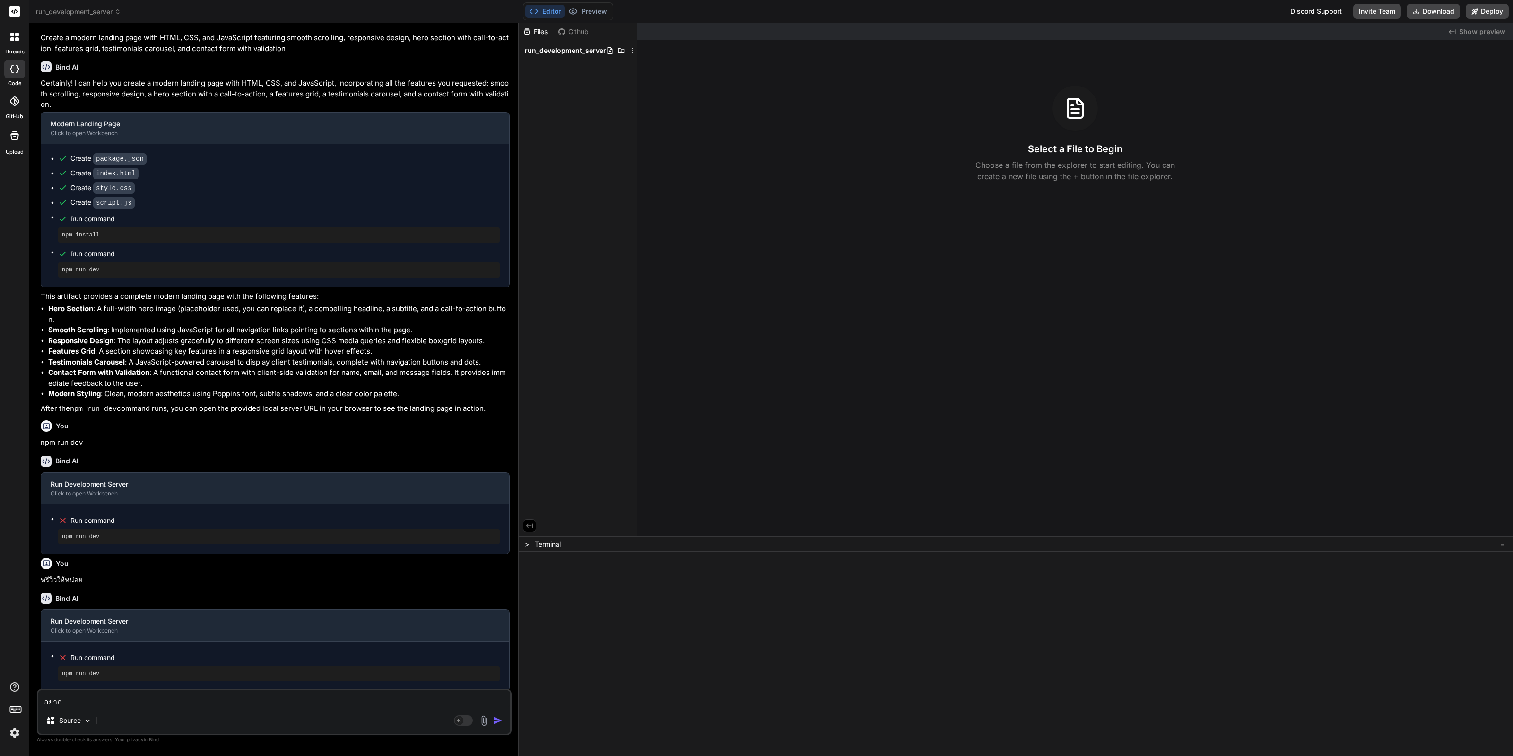
type textarea "อยากร"
type textarea "x"
type textarea "อยากรั"
type textarea "x"
type textarea "อยากรัย"
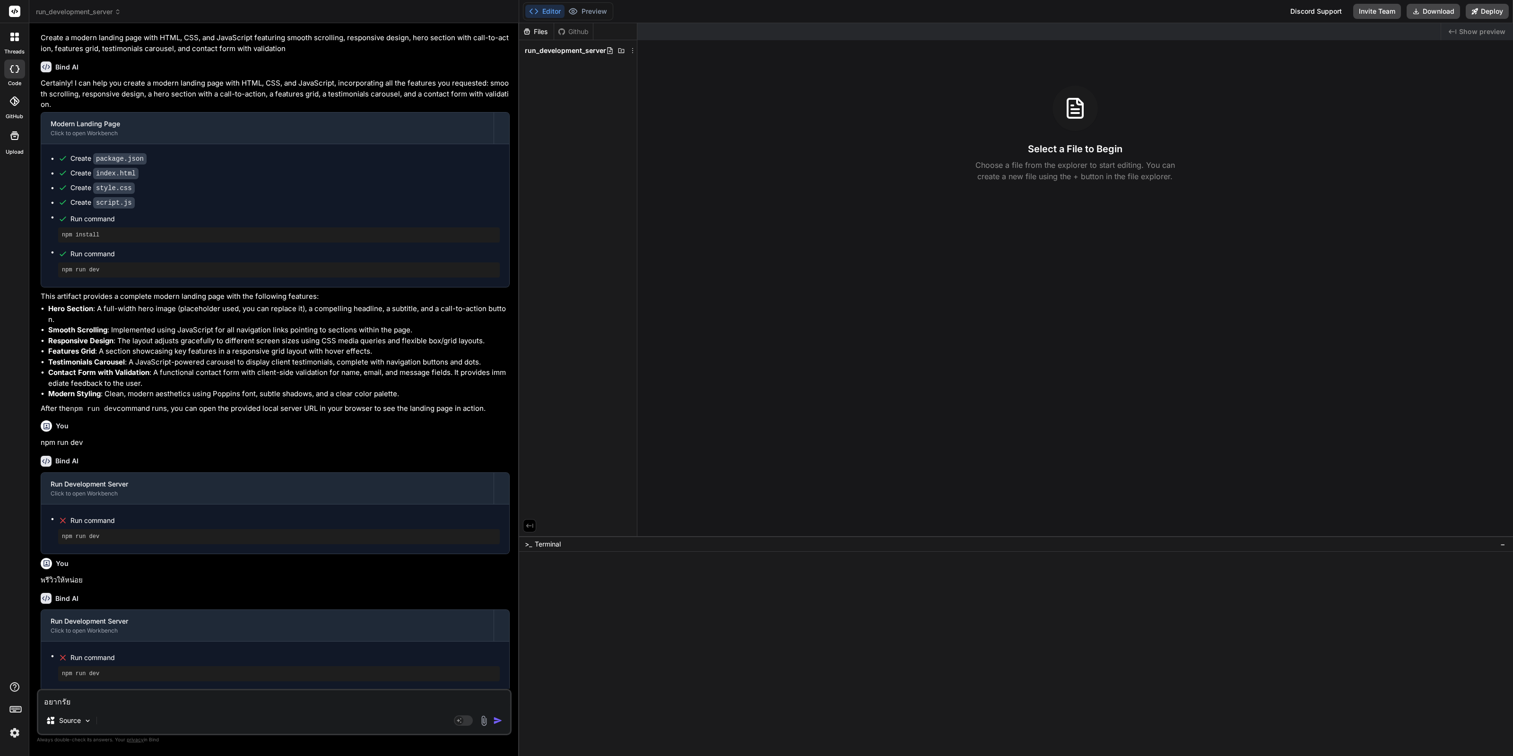
type textarea "x"
type textarea "อยากรั"
type textarea "x"
type textarea "อยากรัน"
type textarea "x"
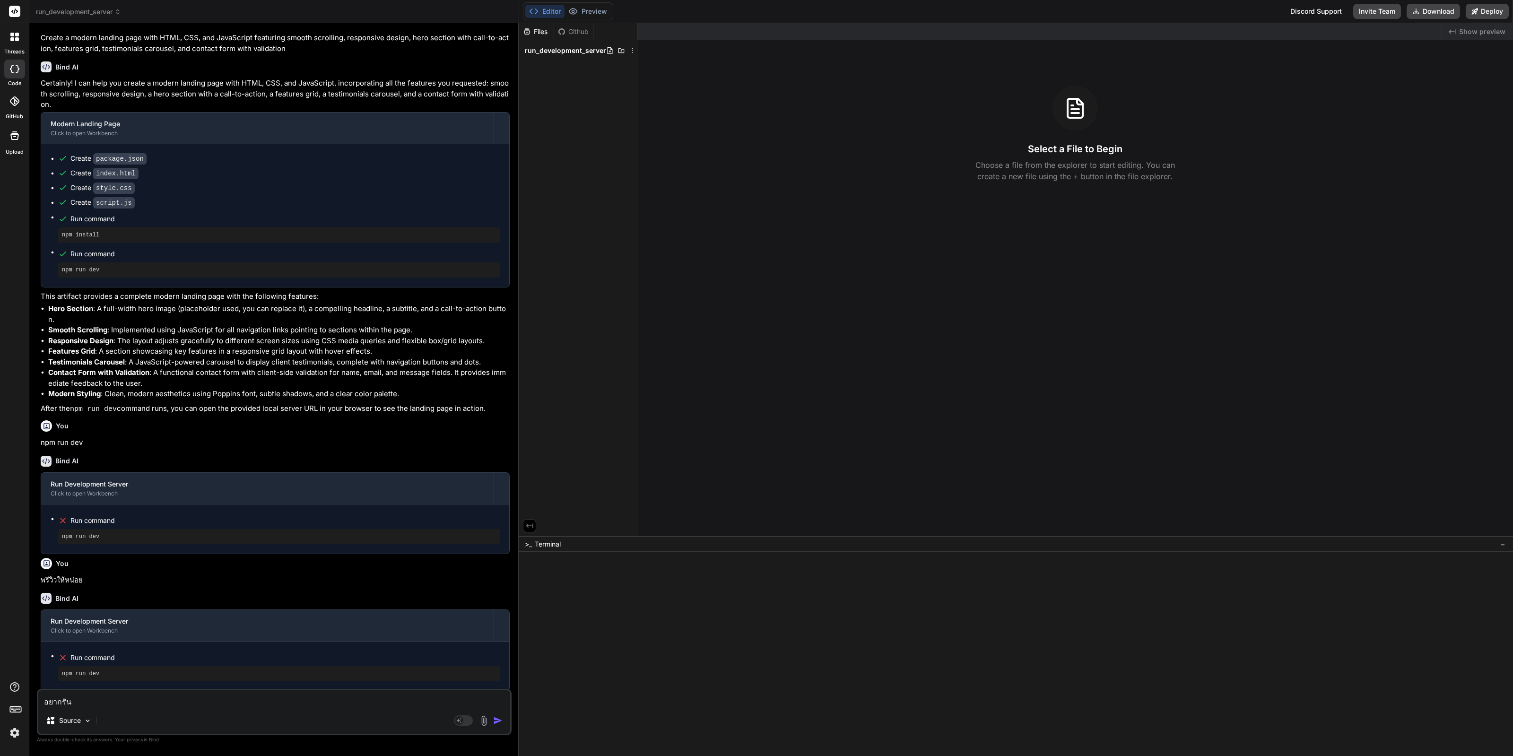
type textarea "อยากรันเ"
type textarea "x"
type textarea "อยากรันเว"
type textarea "x"
type textarea "อยากรันเว็"
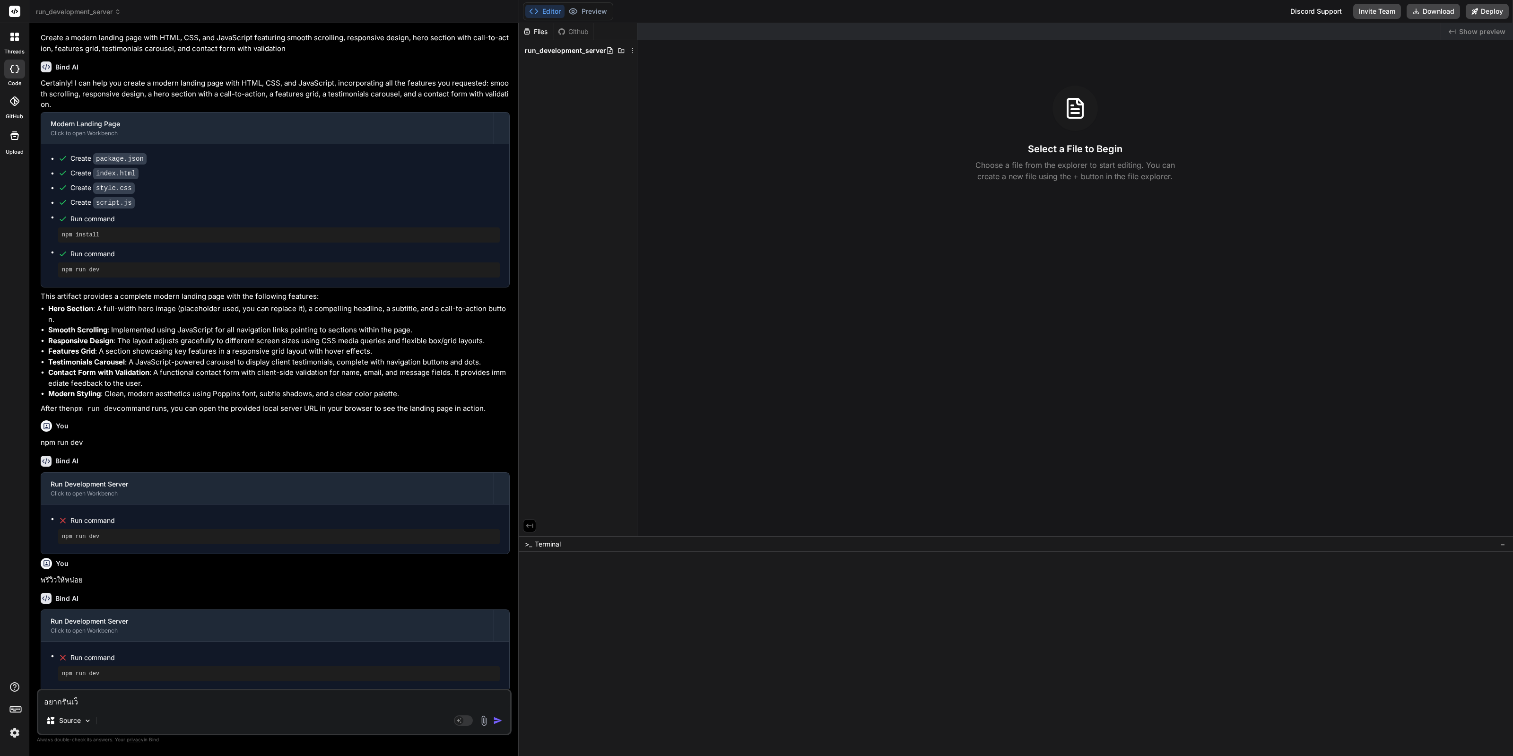
type textarea "x"
type textarea "อยากรันเว็บ"
type textarea "x"
type textarea "อยากรันเว็บย"
type textarea "x"
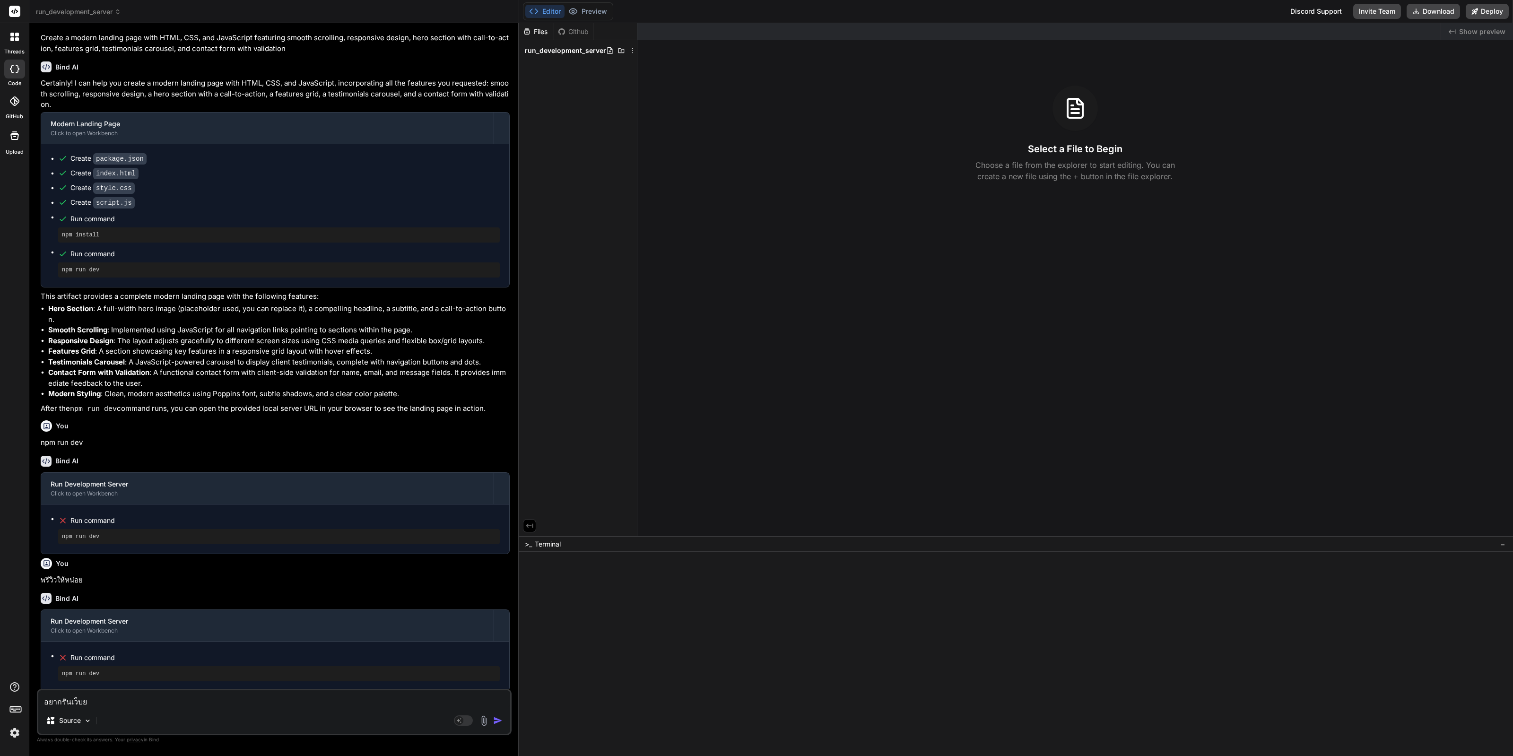
type textarea "อยากรันเว็บ"
type textarea "x"
type textarea "อยากรันเว็"
type textarea "x"
type textarea "อยากรันเว็บ"
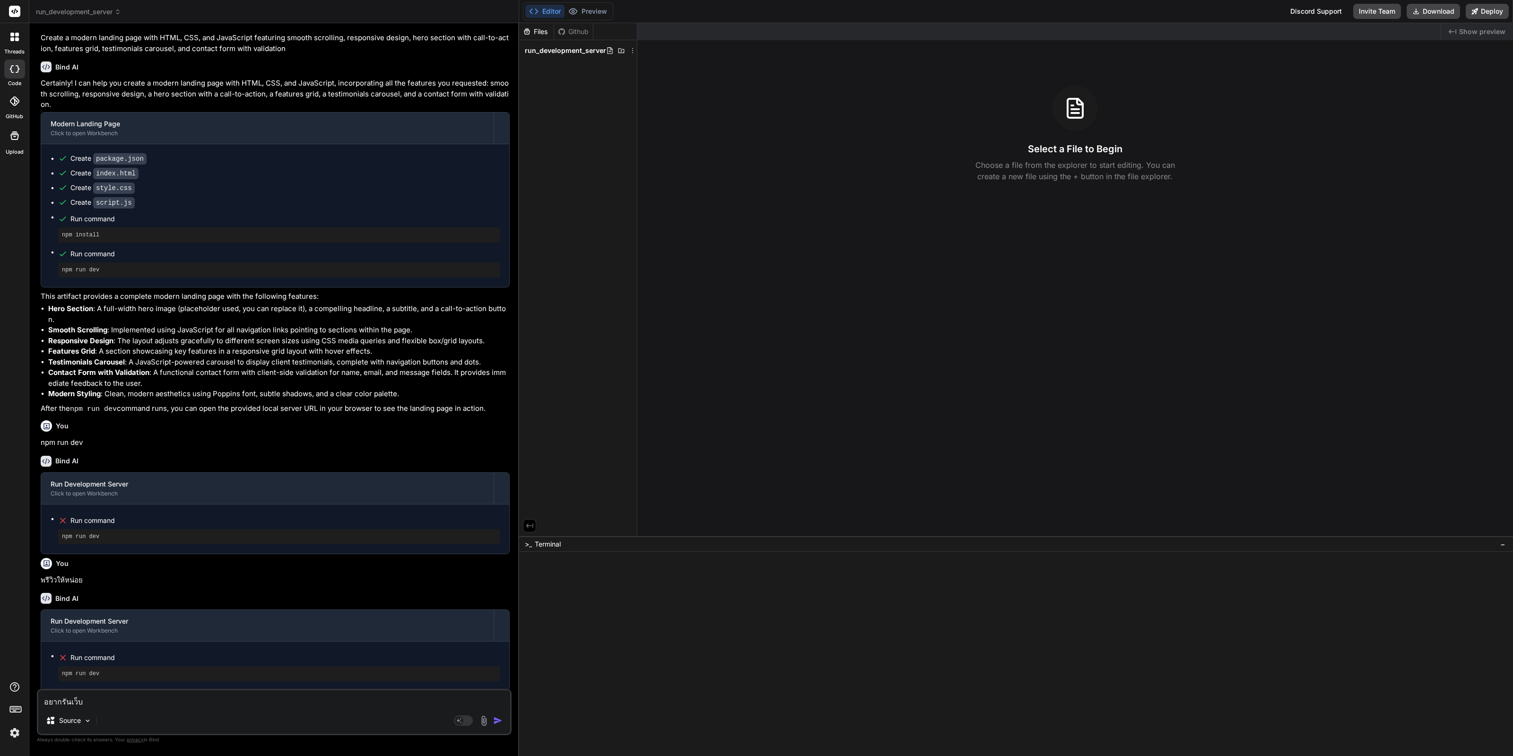
type textarea "x"
type textarea "อยากรันเว็บไ"
type textarea "x"
type textarea "อยากรันเว็บไซ"
type textarea "x"
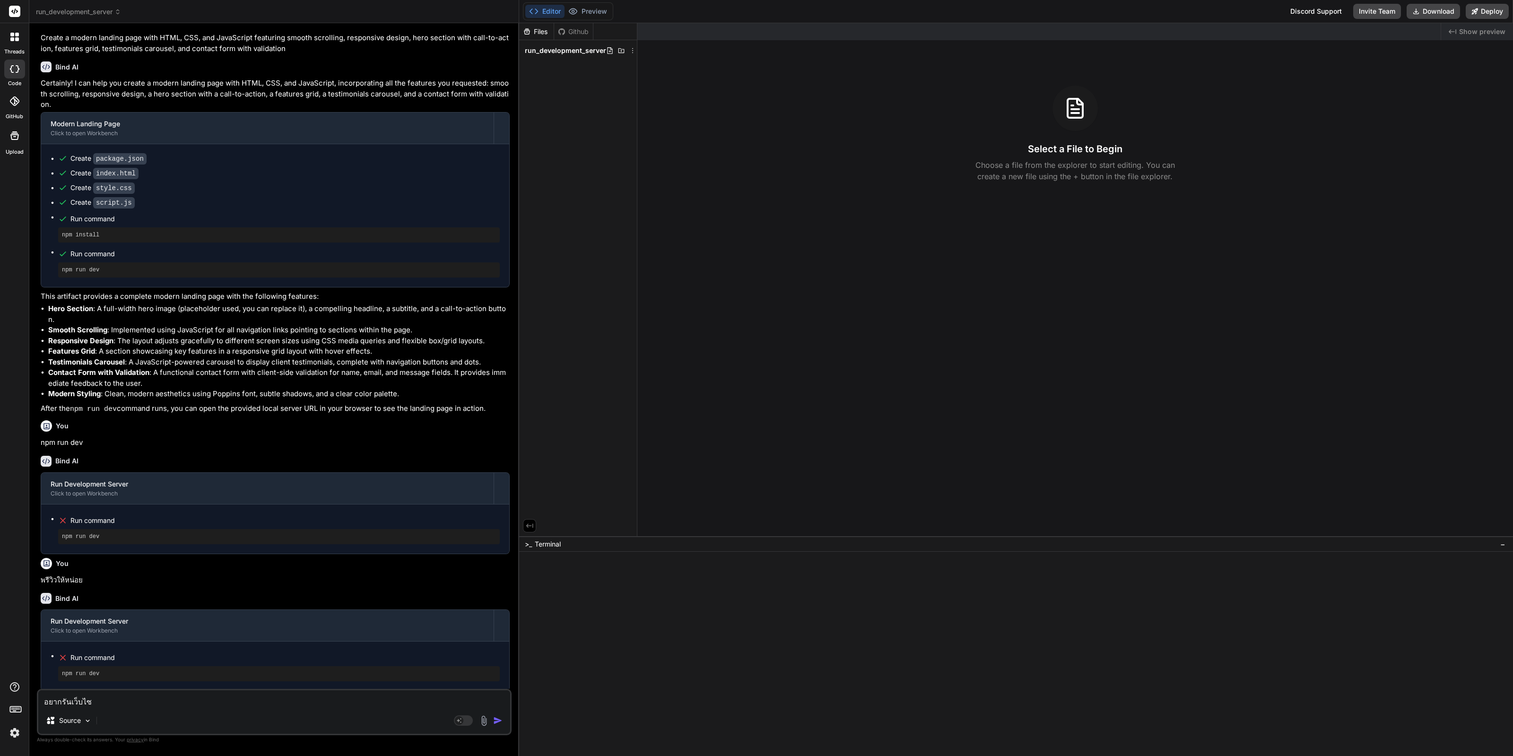
type textarea "อยากรันเว็บไซต"
type textarea "x"
type textarea "อยากรันเว็บไซต์น"
type textarea "x"
type textarea "อยากรันเว็บไซต์นร"
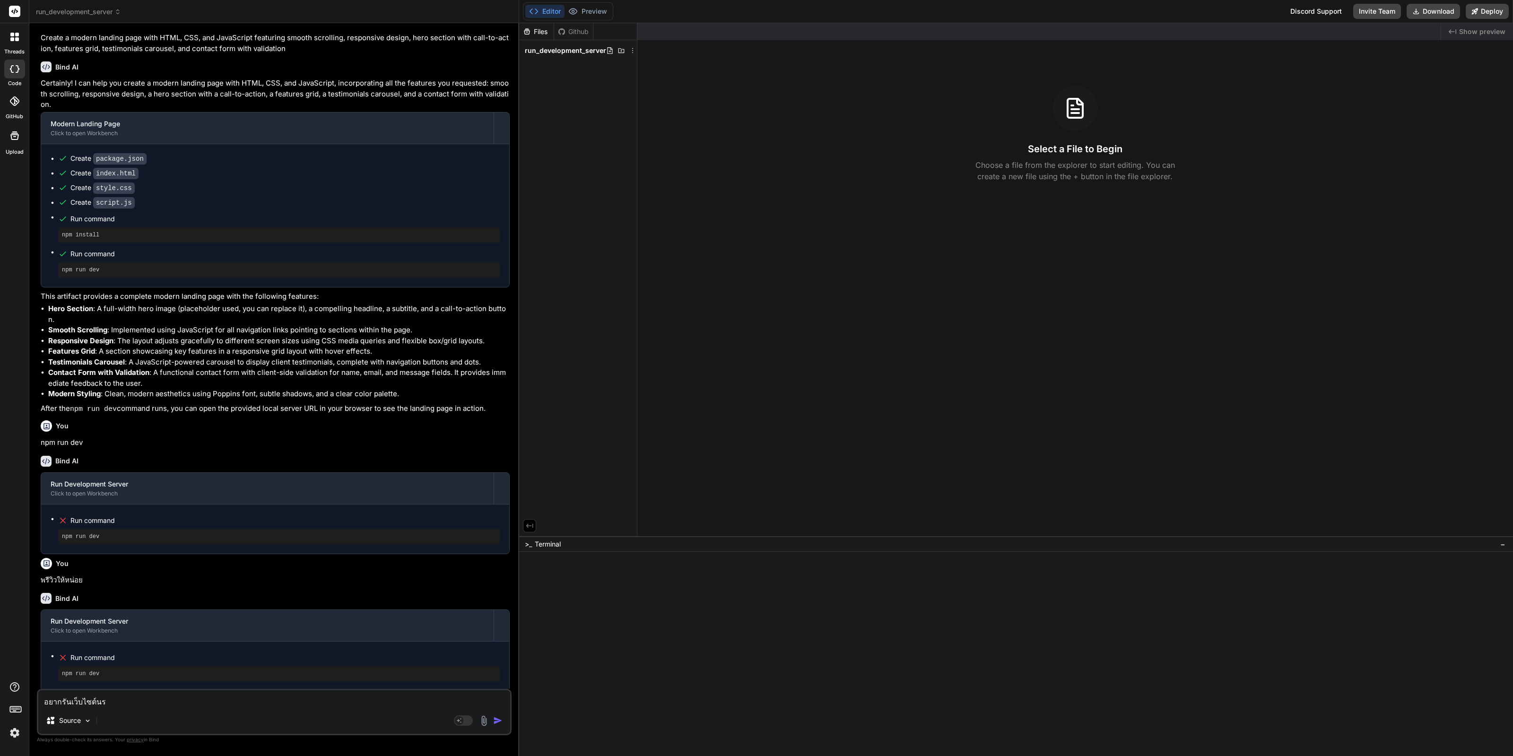
type textarea "x"
type textarea "อยากรันเว็บไซต์น"
type textarea "x"
type textarea "อยากรันเว็บไซต์นน"
type textarea "x"
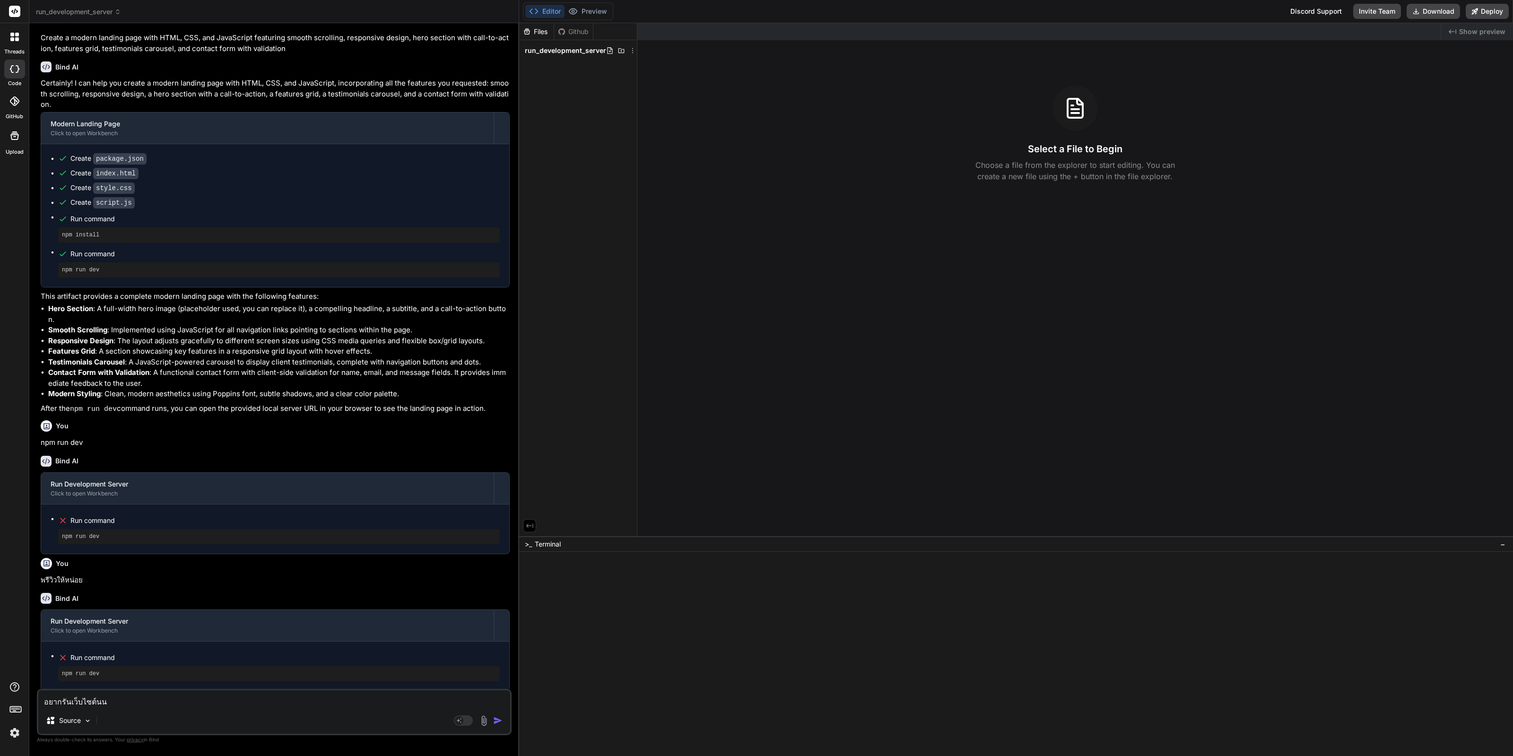
type textarea "อยากรันเว็บไซต์นนี"
type textarea "x"
type textarea "อยากรันเว็บไซต์นนี้"
type textarea "x"
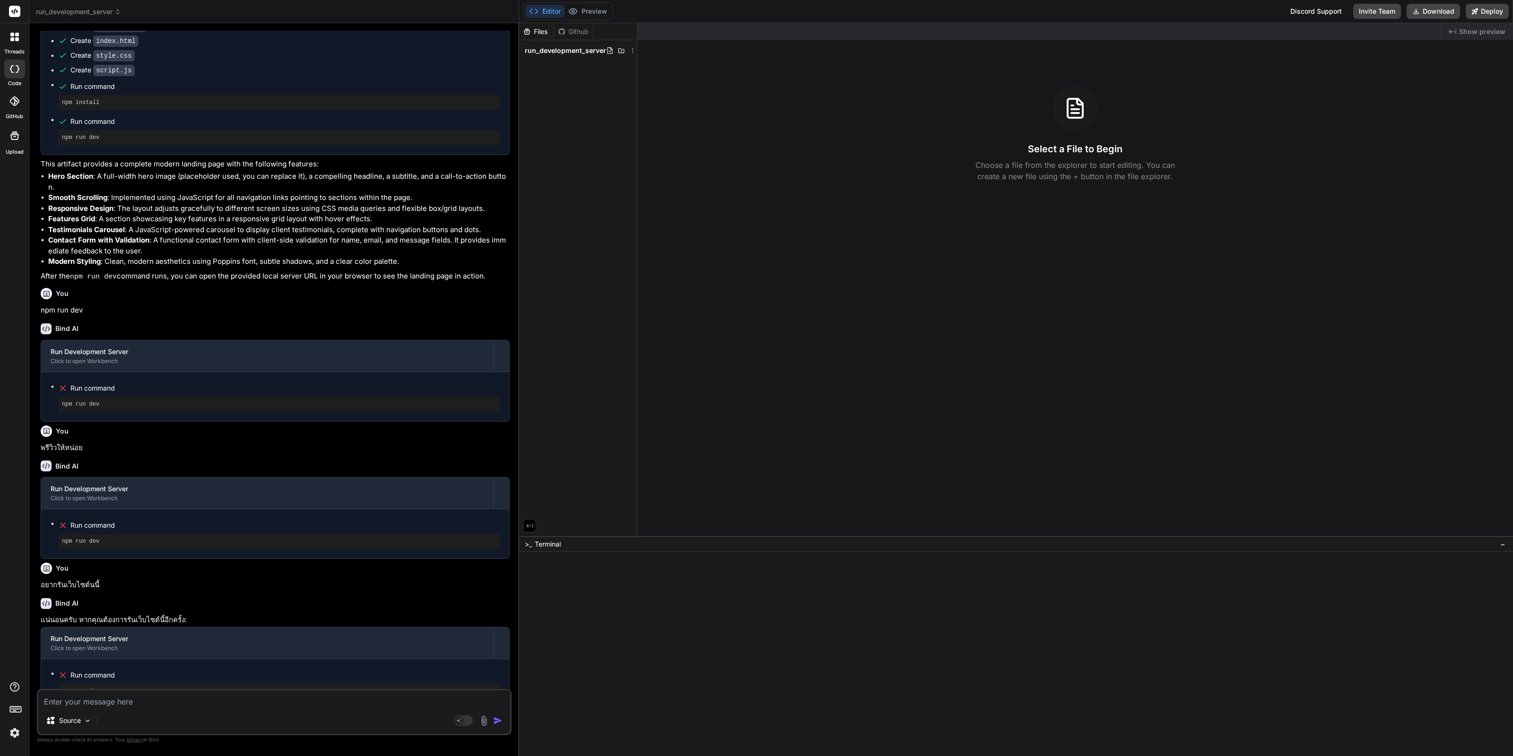
scroll to position [169, 0]
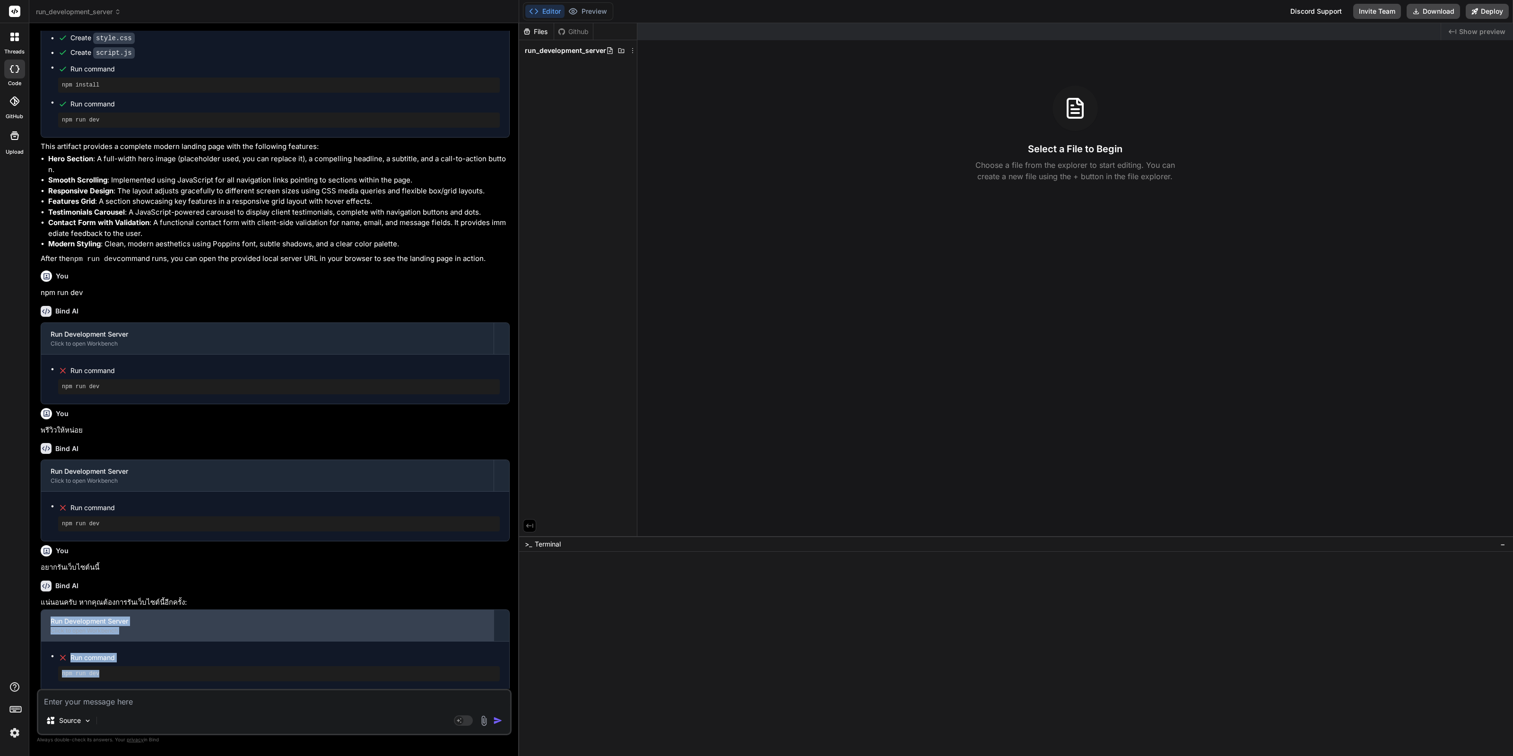
drag, startPoint x: 111, startPoint y: 671, endPoint x: 45, endPoint y: 621, distance: 83.0
click at [45, 621] on div "Run Development Server Click to open Workbench Run command npm run dev" at bounding box center [275, 651] width 469 height 82
click at [102, 633] on div "Run Development Server Click to open Workbench" at bounding box center [267, 625] width 453 height 31
click at [111, 629] on div "Click to open Workbench" at bounding box center [268, 631] width 434 height 8
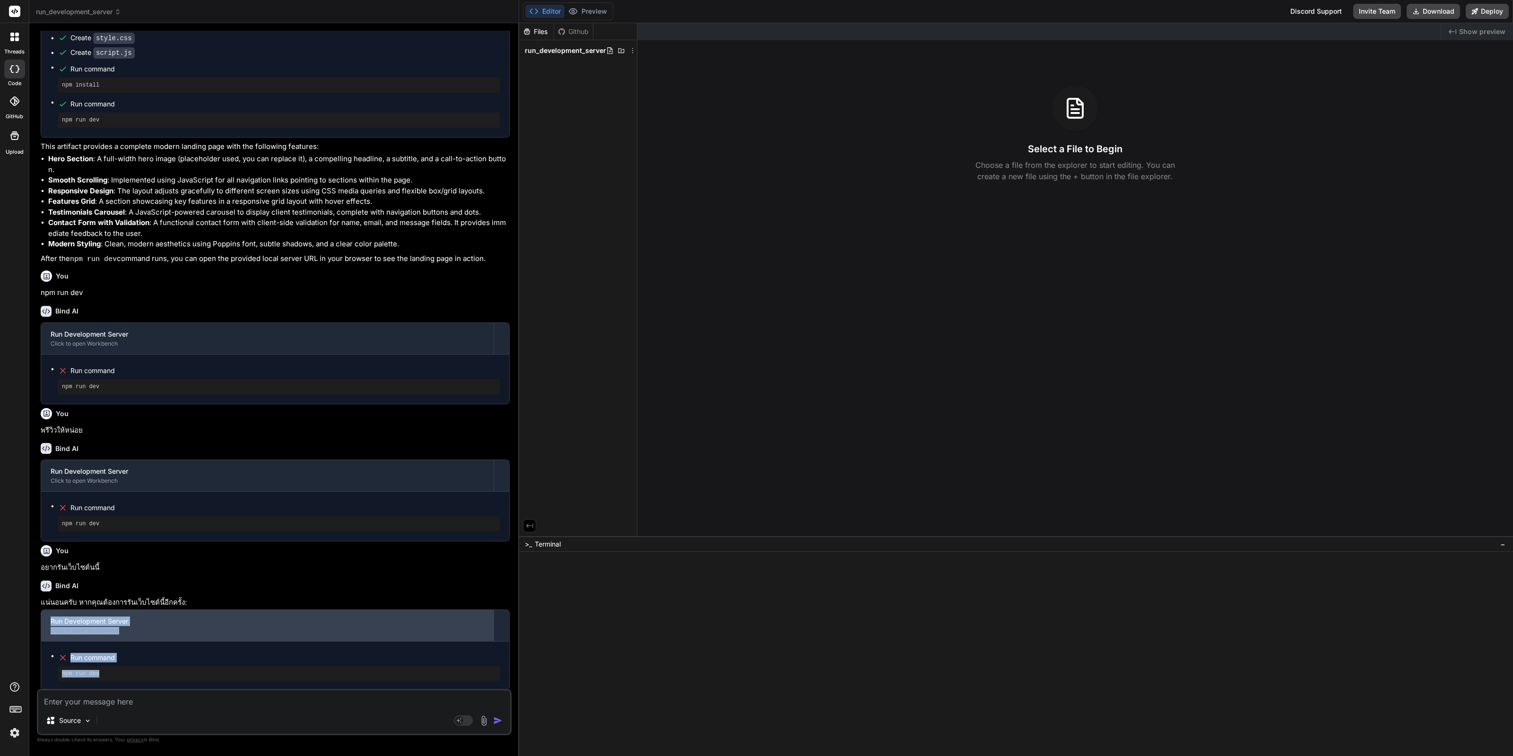
click at [111, 629] on div "Click to open Workbench" at bounding box center [268, 631] width 434 height 8
click at [222, 628] on div "Click to open Workbench" at bounding box center [268, 631] width 434 height 8
copy div "Run Development Server Click to open Workbench Run command npm run dev"
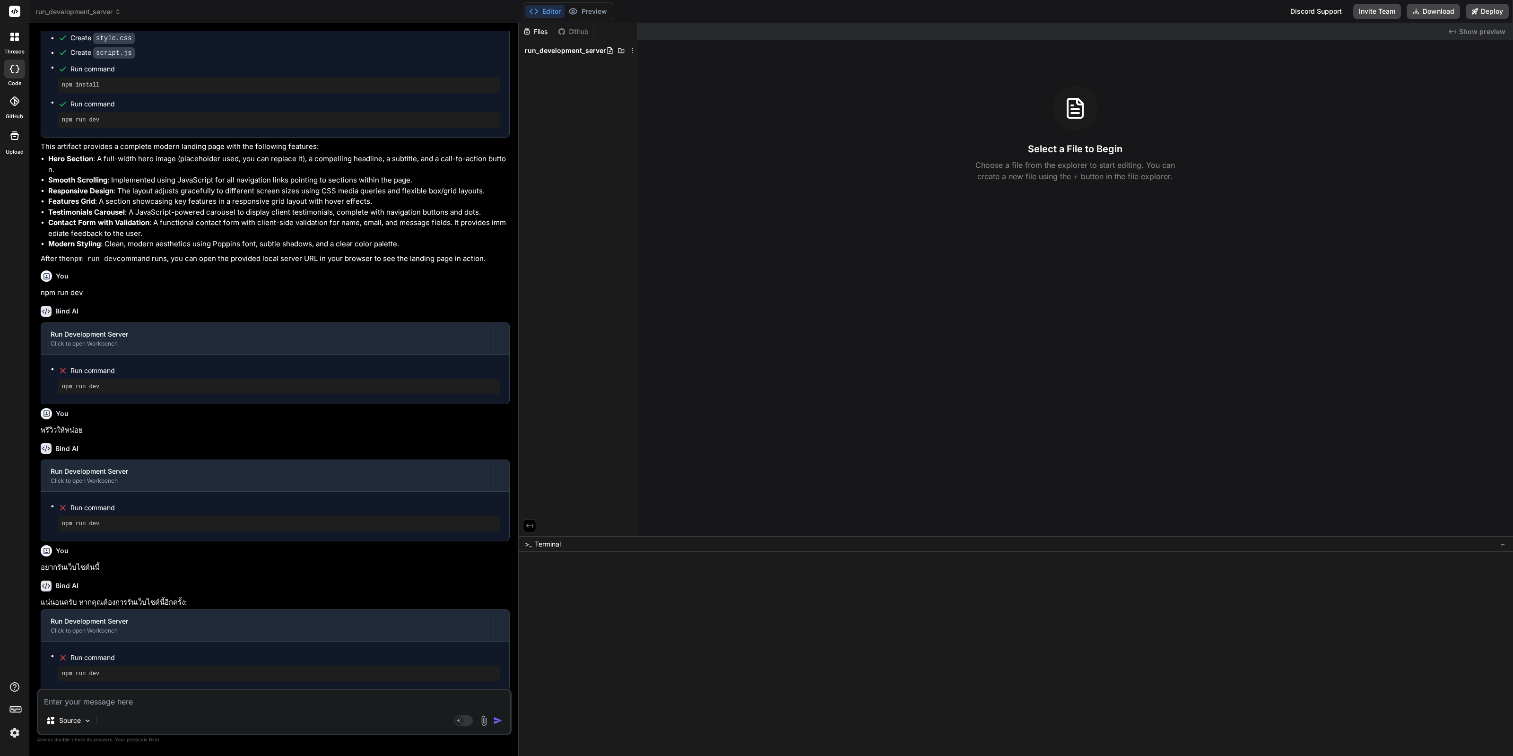
click at [99, 702] on textarea at bounding box center [274, 698] width 472 height 17
paste textarea "Run Development Server Click to open Workbench Run command npm run dev"
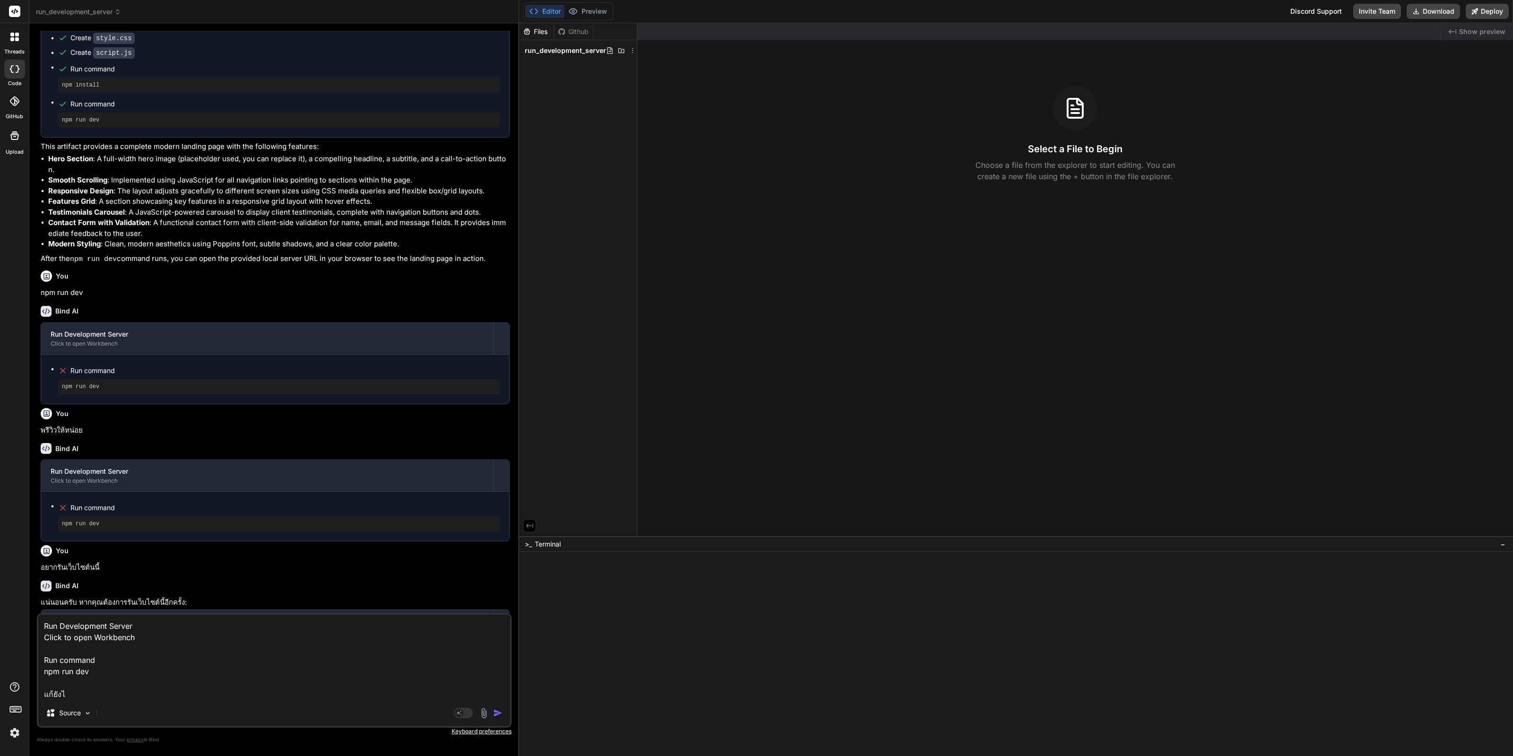
type textarea "Run Development Server Click to open Workbench Run command npm run dev แก้ยังไง"
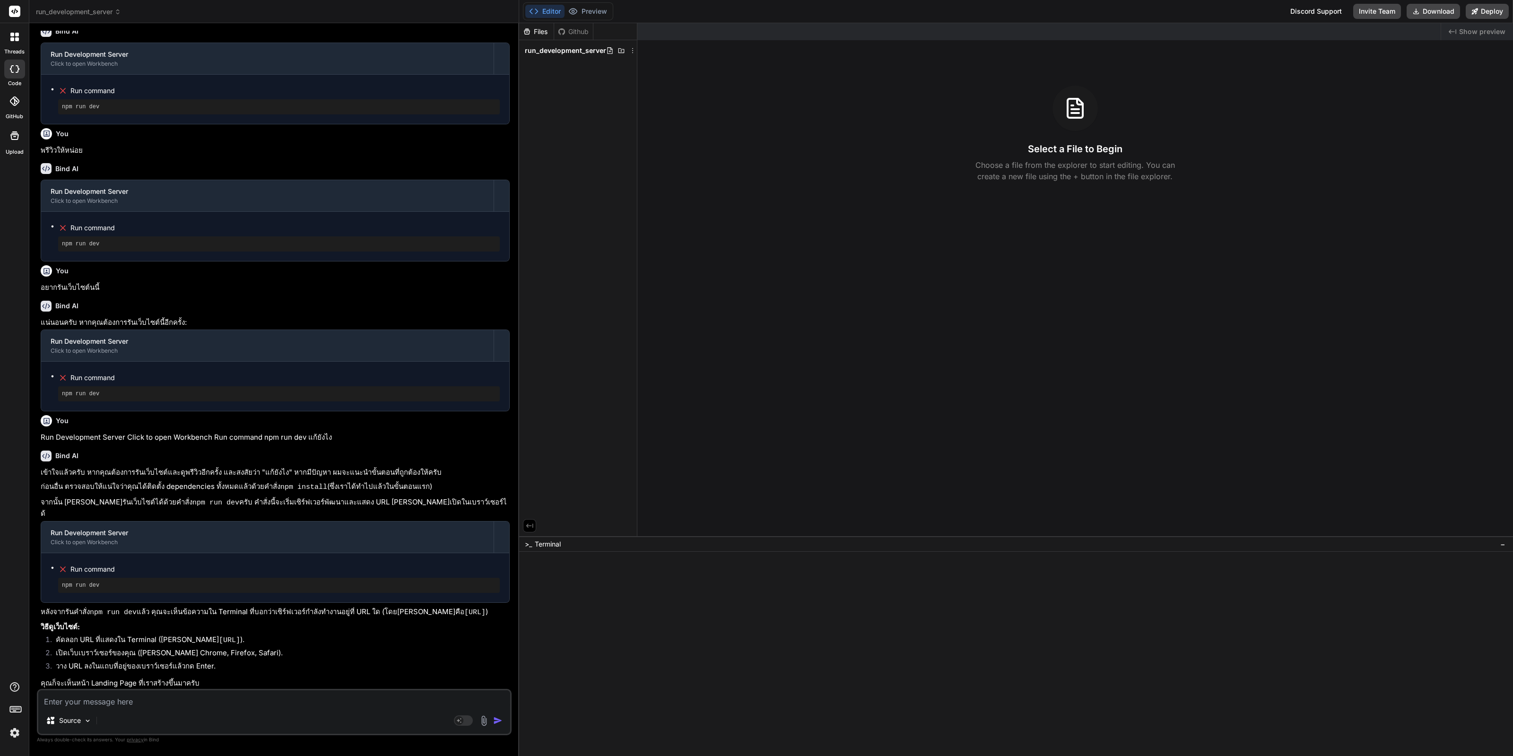
scroll to position [450, 0]
click at [629, 50] on icon at bounding box center [633, 51] width 8 height 8
click at [597, 105] on div at bounding box center [1016, 389] width 994 height 733
click at [598, 96] on div "Files Github run_development_server" at bounding box center [578, 279] width 118 height 513
click at [623, 51] on div at bounding box center [627, 51] width 42 height 8
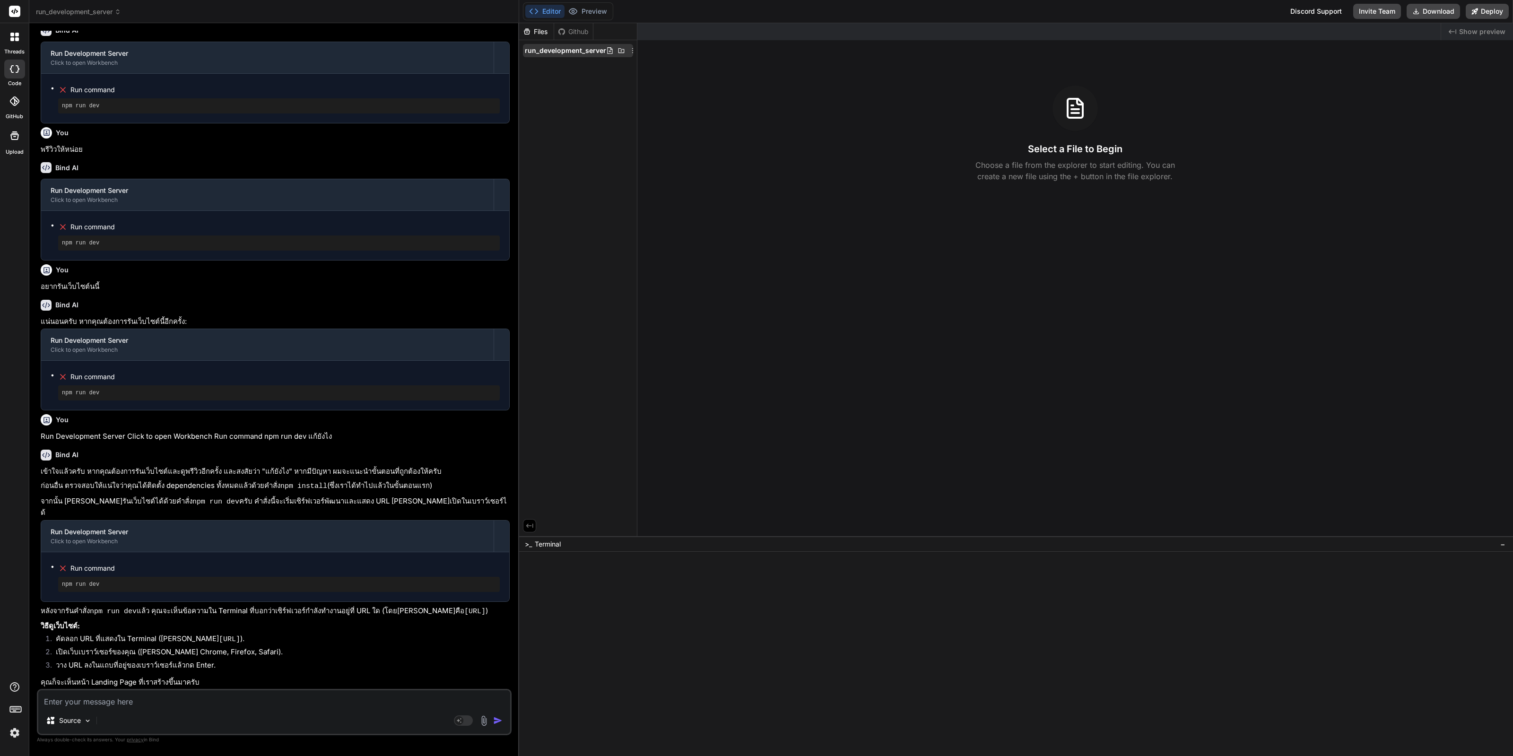
click at [631, 52] on icon at bounding box center [633, 51] width 8 height 8
click at [603, 90] on div "Delete" at bounding box center [581, 89] width 95 height 21
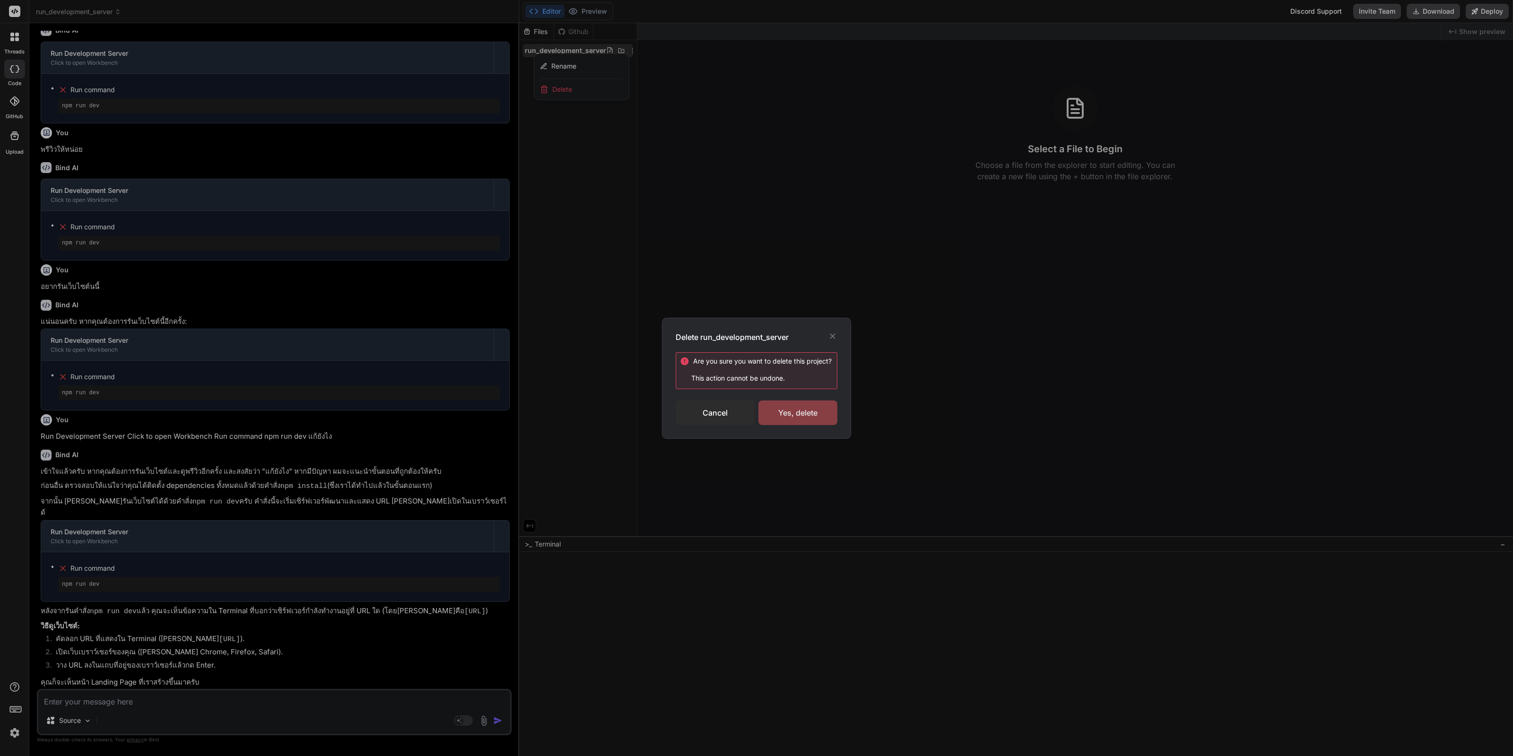
click at [811, 404] on div "Yes, delete" at bounding box center [797, 413] width 79 height 25
